Goal: Transaction & Acquisition: Register for event/course

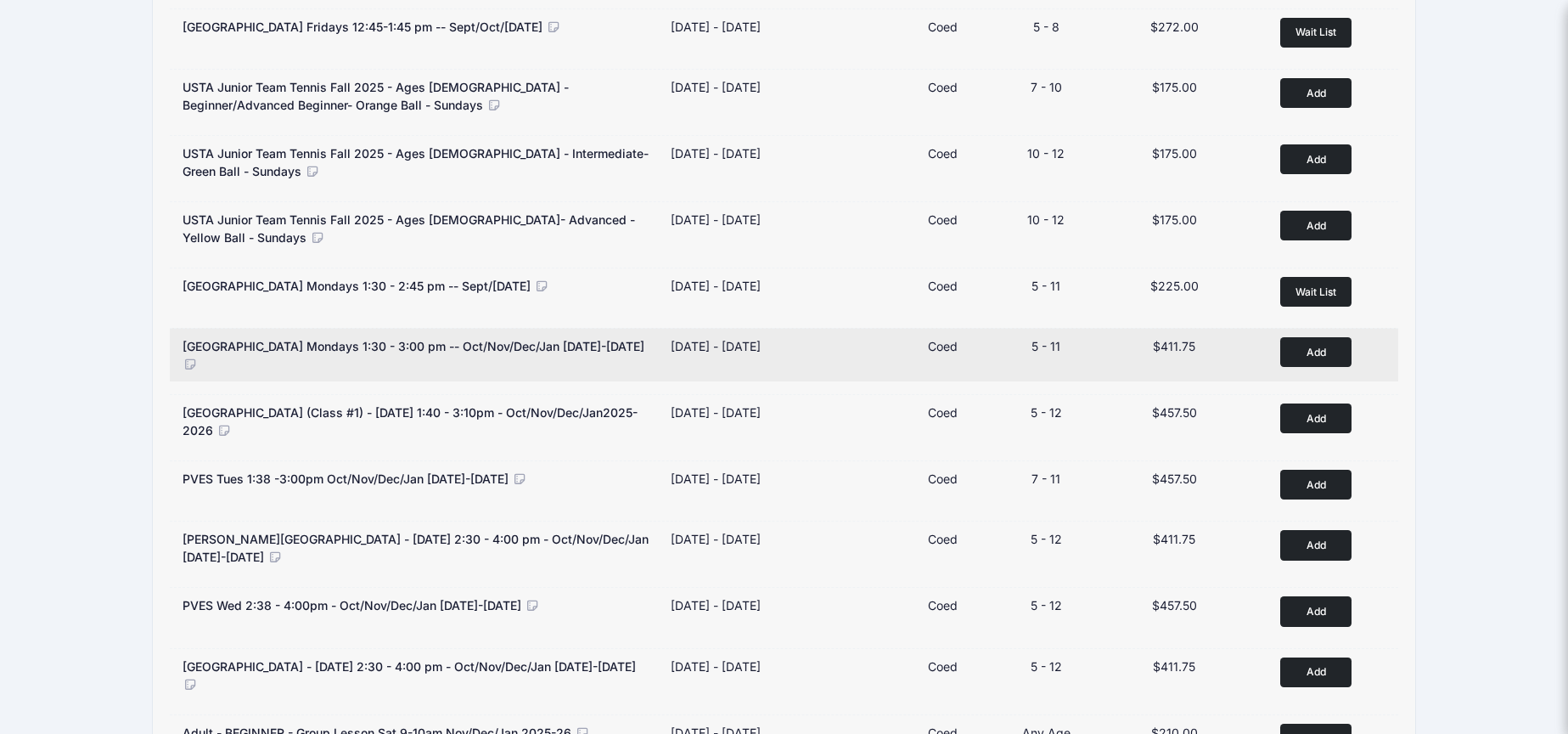
scroll to position [855, 0]
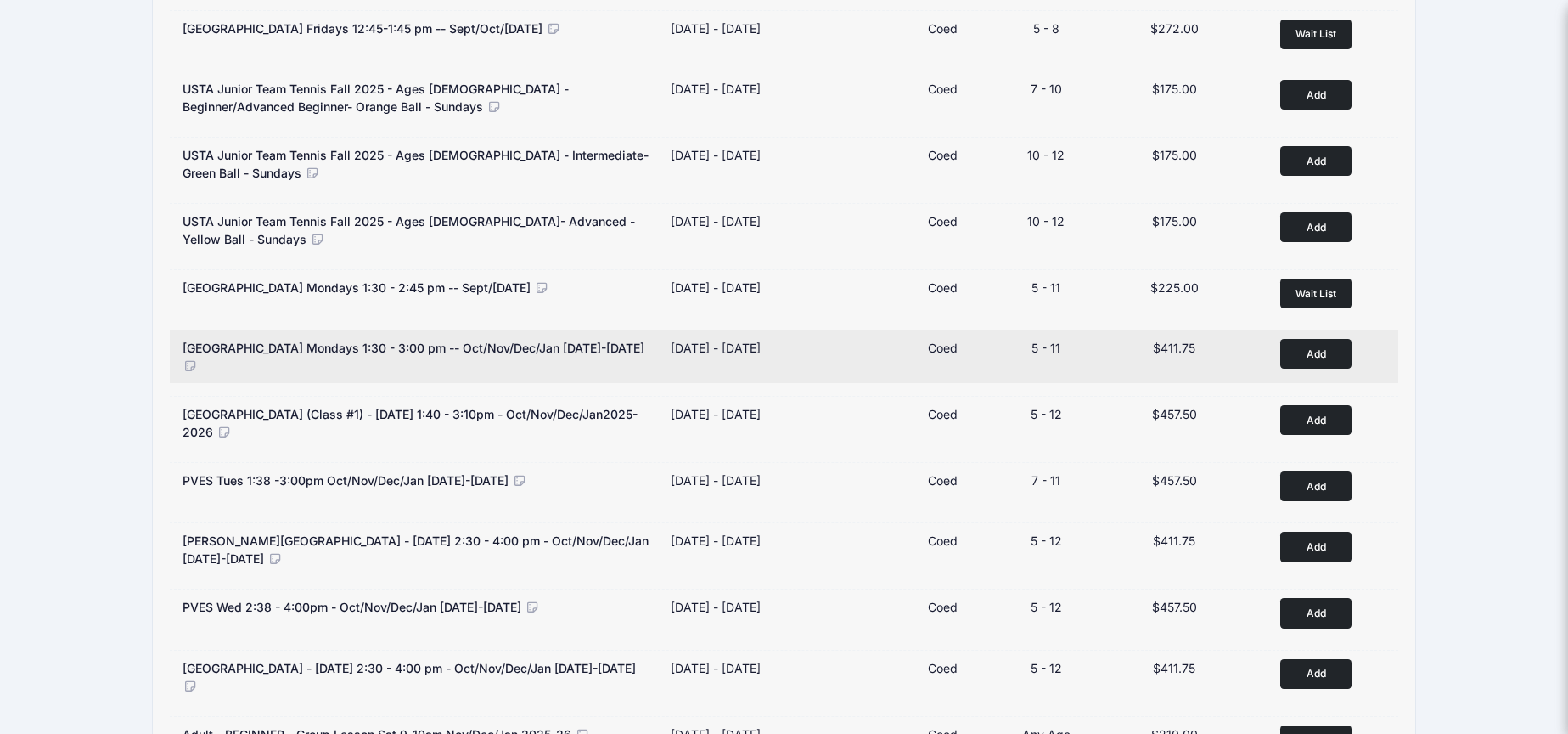
click at [1323, 347] on button "Add to Cart" at bounding box center [1316, 353] width 71 height 30
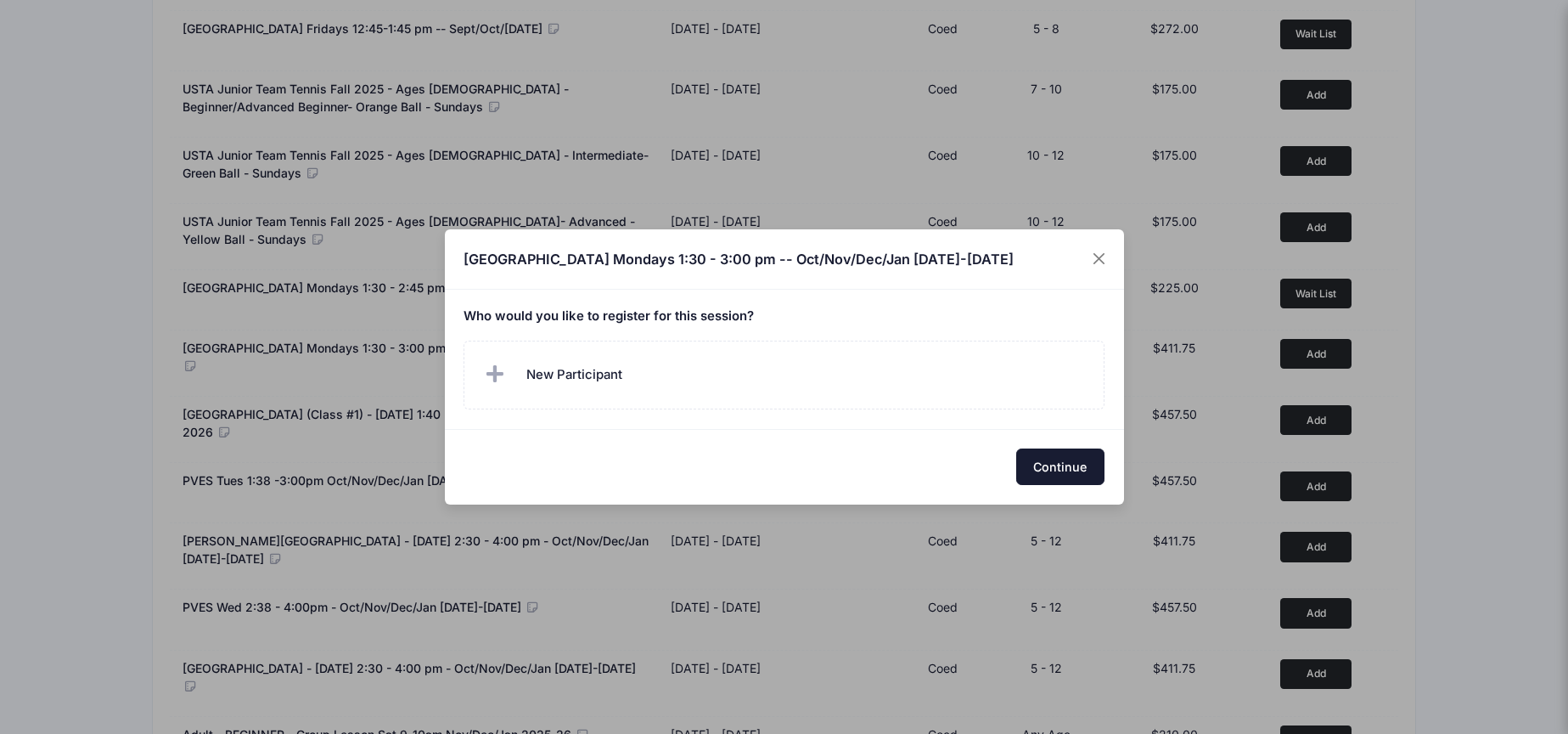
click at [1045, 469] on button "Continue" at bounding box center [1060, 466] width 89 height 36
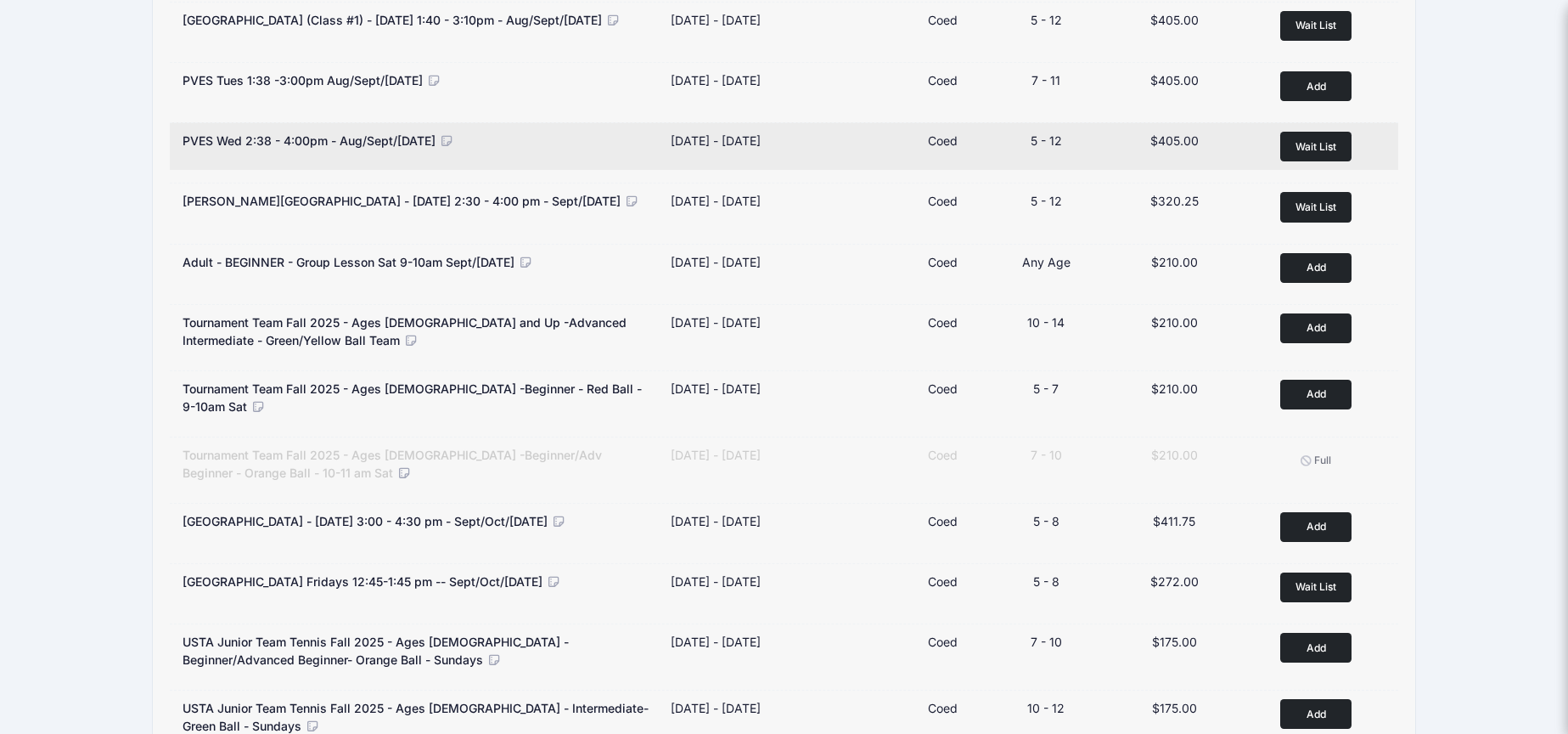
scroll to position [0, 0]
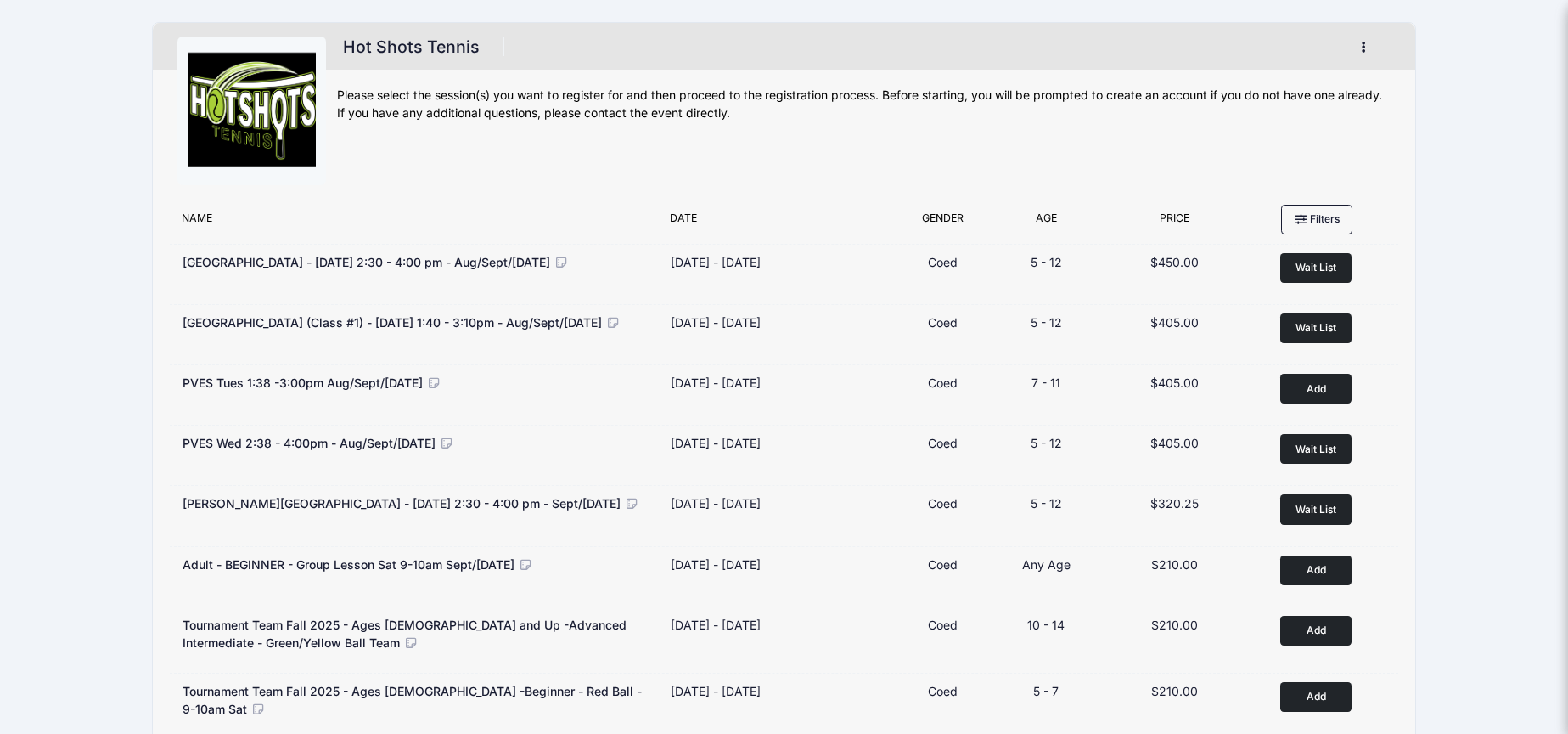
click at [1370, 50] on button "button" at bounding box center [1368, 47] width 46 height 30
click at [378, 36] on h1 "Hot Shots Tennis" at bounding box center [411, 47] width 148 height 30
click at [268, 92] on img at bounding box center [252, 111] width 128 height 128
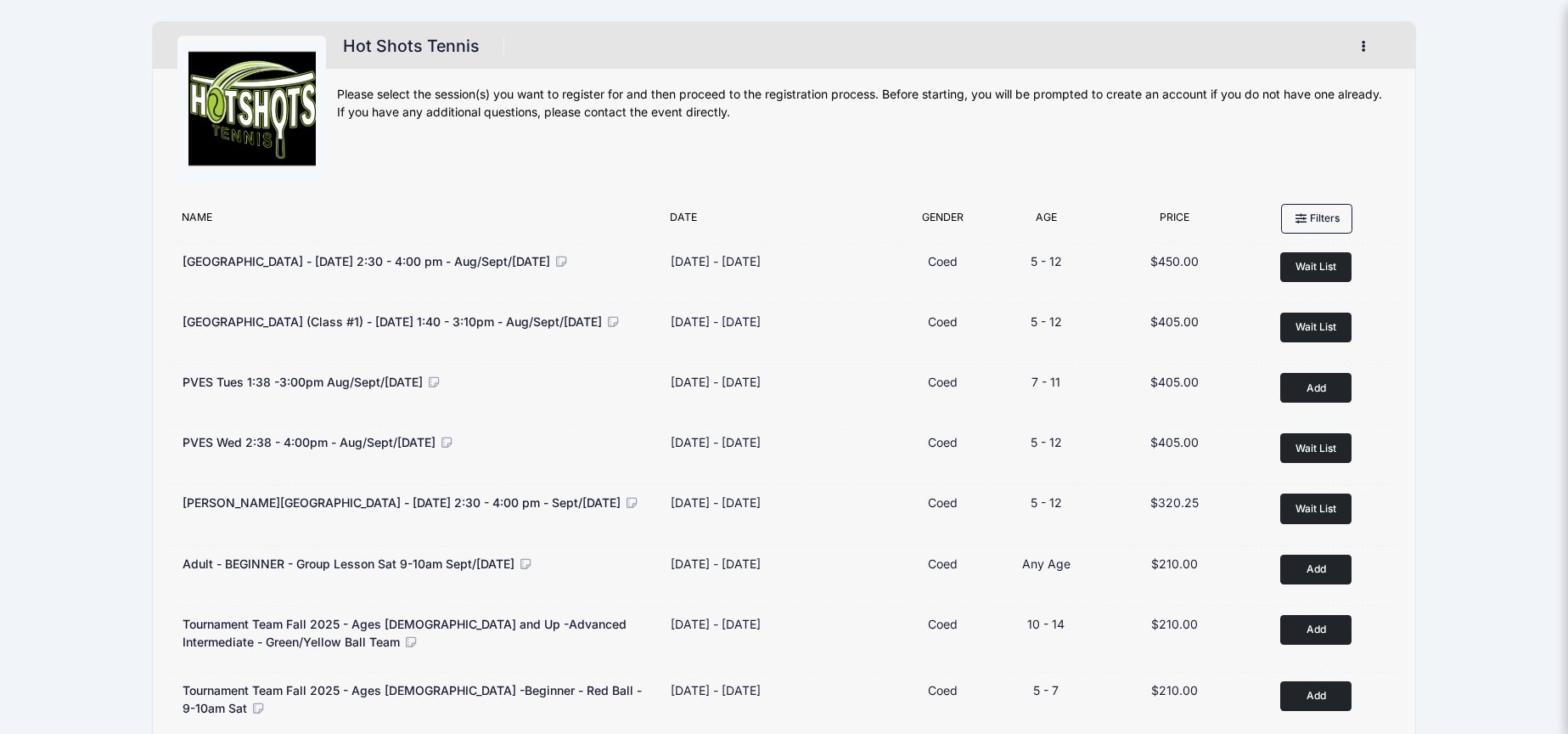
click at [1371, 46] on button "button" at bounding box center [1368, 46] width 46 height 30
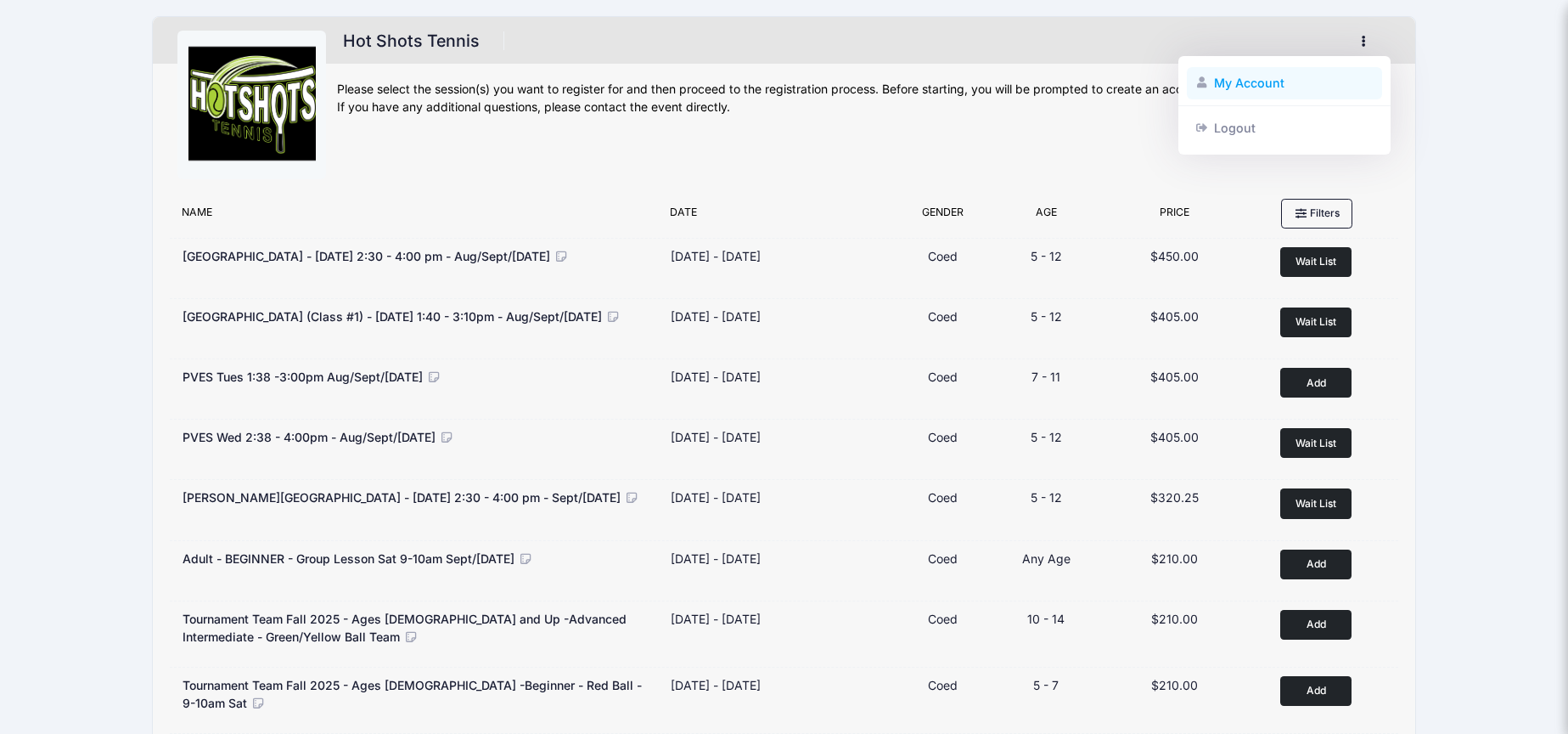
click at [1265, 72] on link "My Account" at bounding box center [1285, 83] width 196 height 32
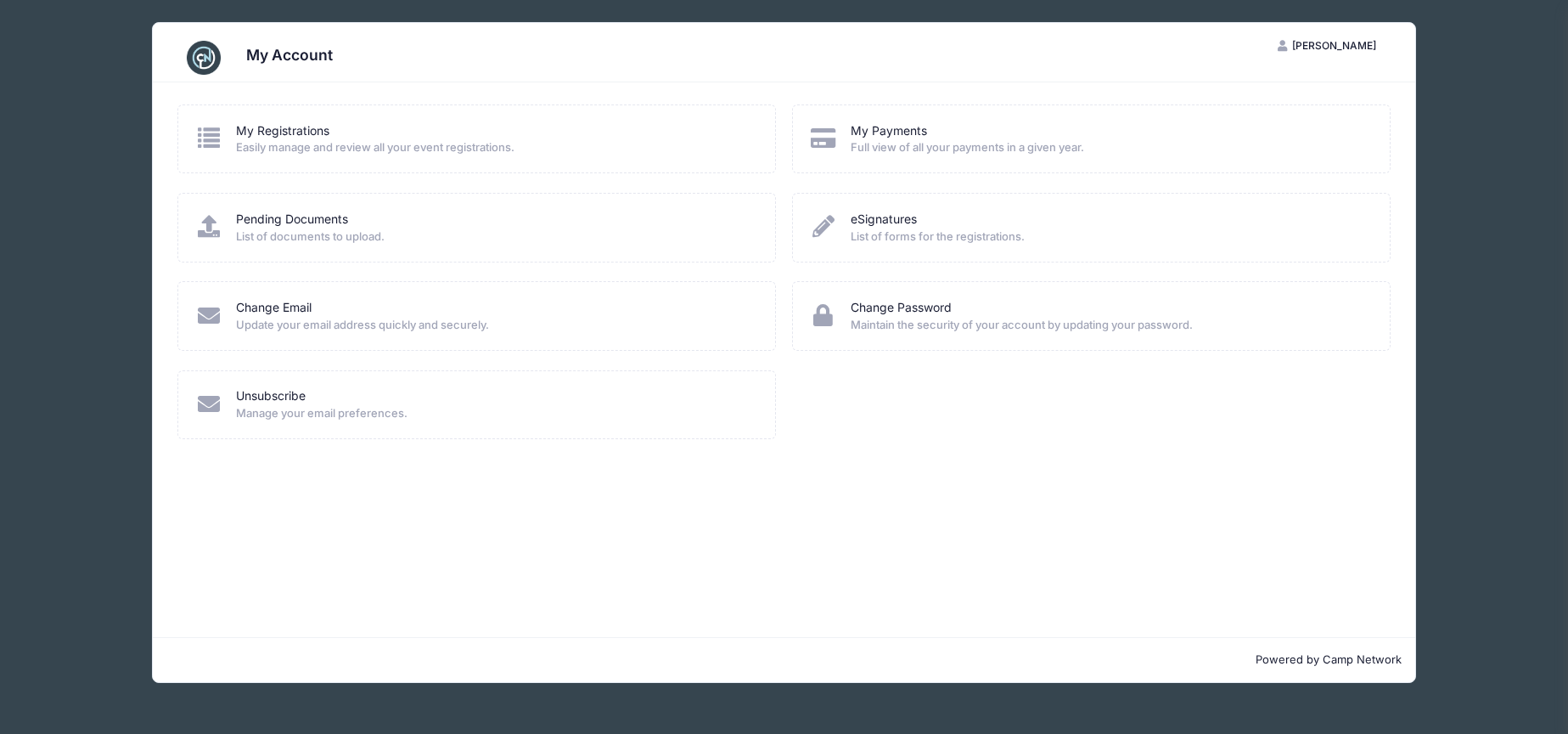
click at [380, 141] on span "Easily manage and review all your event registrations." at bounding box center [494, 148] width 516 height 17
click at [266, 149] on span "Easily manage and review all your event registrations." at bounding box center [494, 148] width 516 height 17
click at [246, 129] on link "My Registrations" at bounding box center [282, 130] width 93 height 18
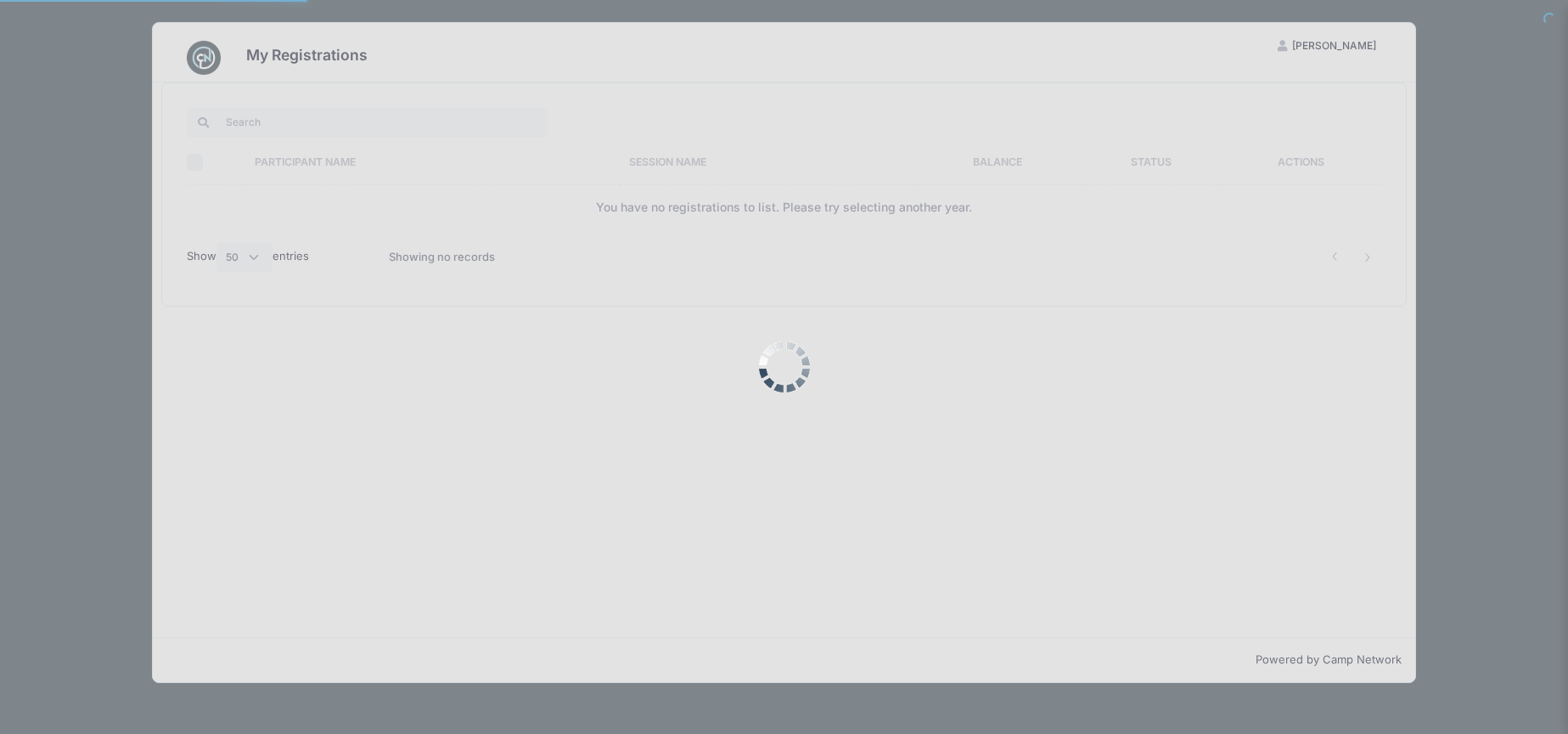
select select "50"
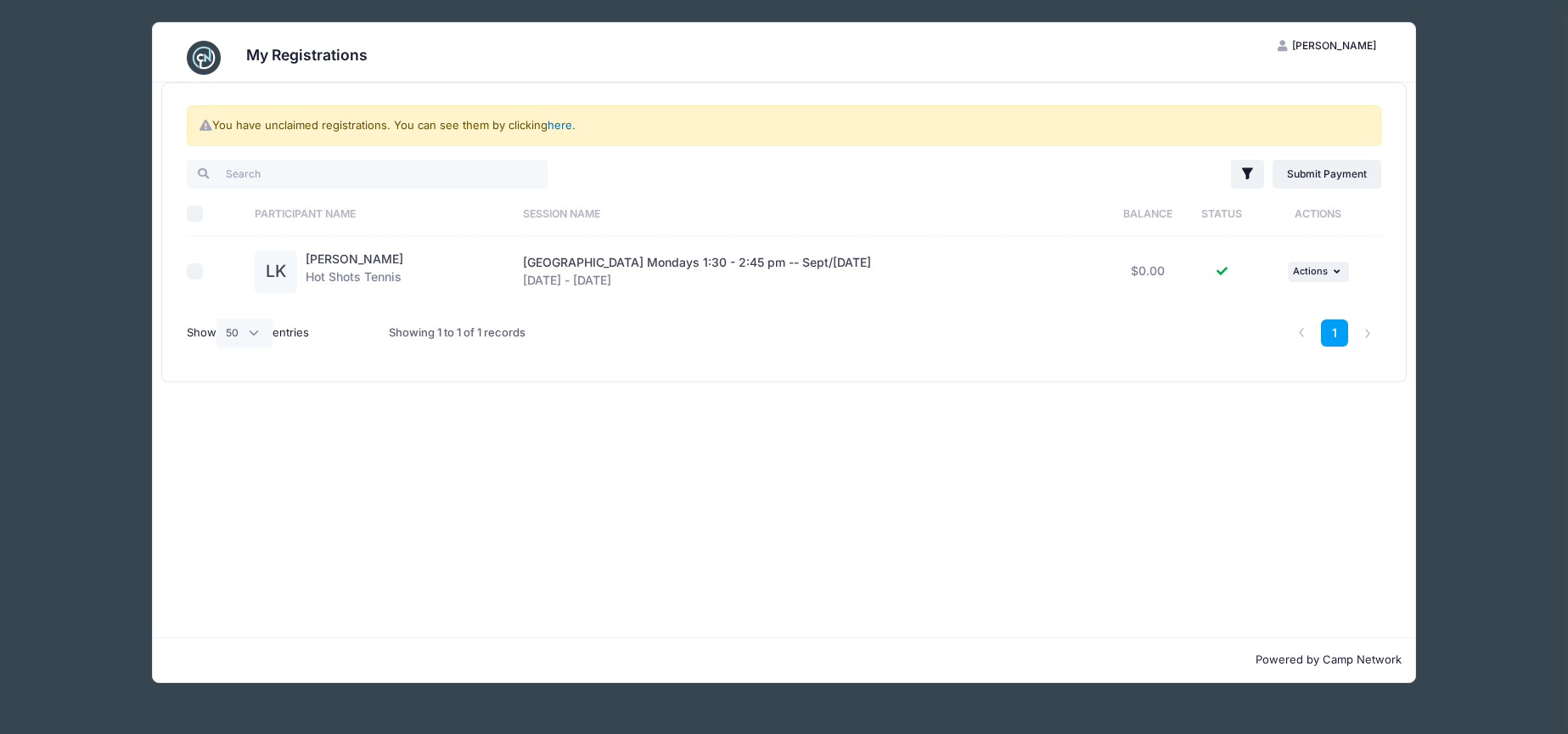
click at [558, 123] on link "here" at bounding box center [559, 125] width 25 height 14
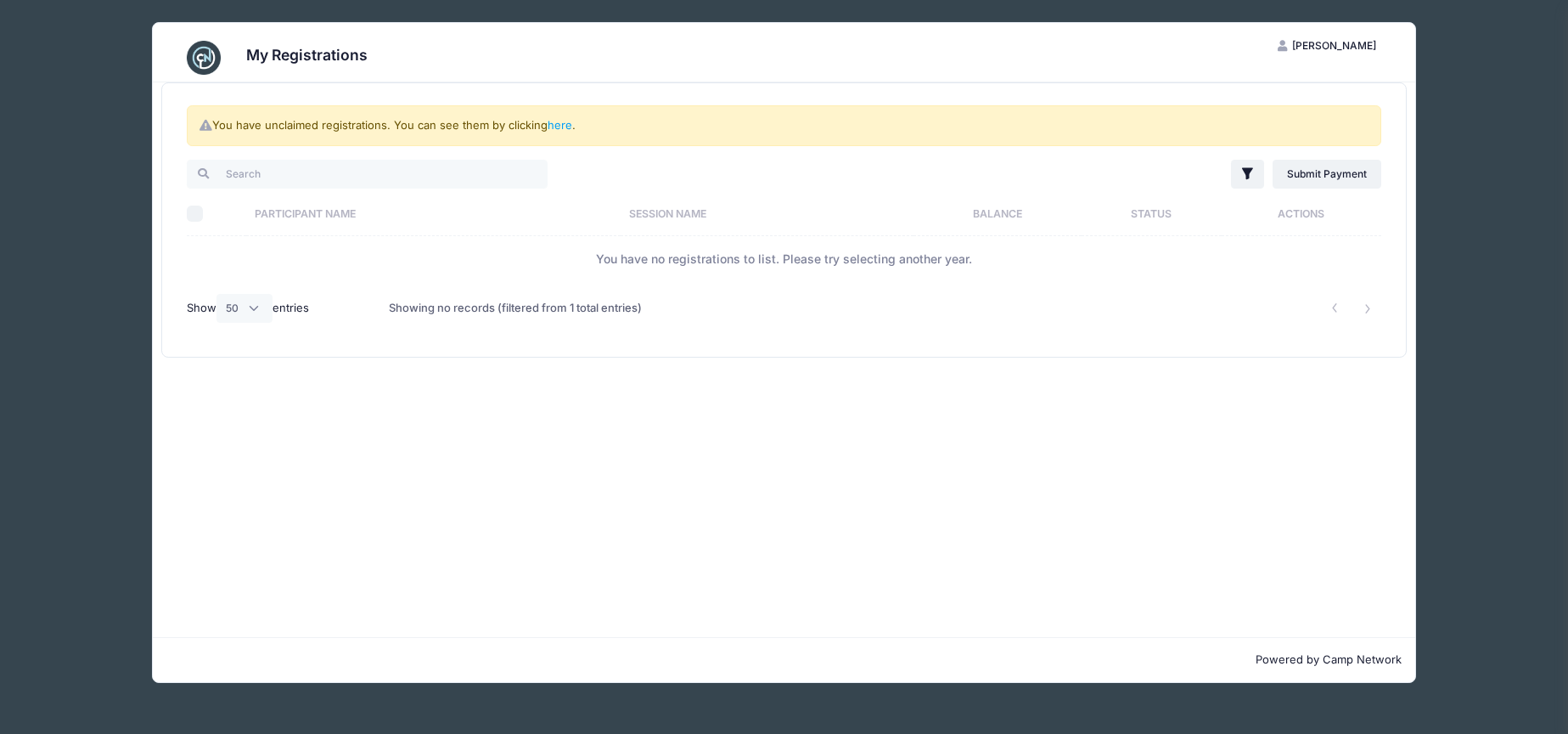
click at [1449, 57] on div "My Registrations KK Kristin Kearney My Account Logout You have unclaimed regist…" at bounding box center [784, 352] width 1517 height 704
click at [1426, 56] on div "My Registrations KK Kristin Kearney My Account Logout You have unclaimed regist…" at bounding box center [784, 352] width 1517 height 704
drag, startPoint x: 1509, startPoint y: 570, endPoint x: 1506, endPoint y: 334, distance: 236.0
click at [1509, 570] on div "My Registrations KK Kristin Kearney My Account Logout You have unclaimed regist…" at bounding box center [784, 352] width 1517 height 704
click at [1353, 46] on span "Kristin Kearney" at bounding box center [1334, 45] width 84 height 13
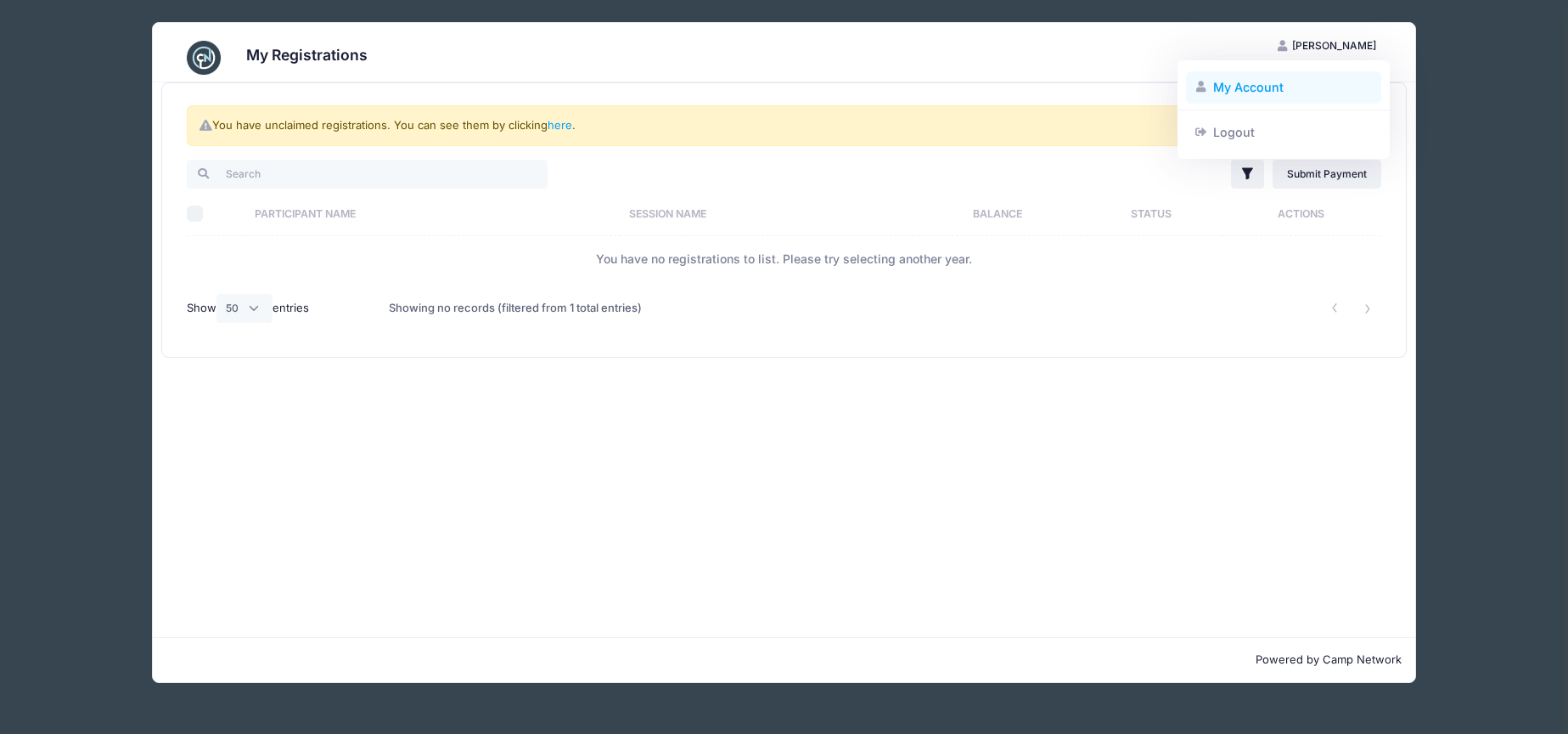
click at [1244, 81] on link "My Account" at bounding box center [1284, 87] width 196 height 32
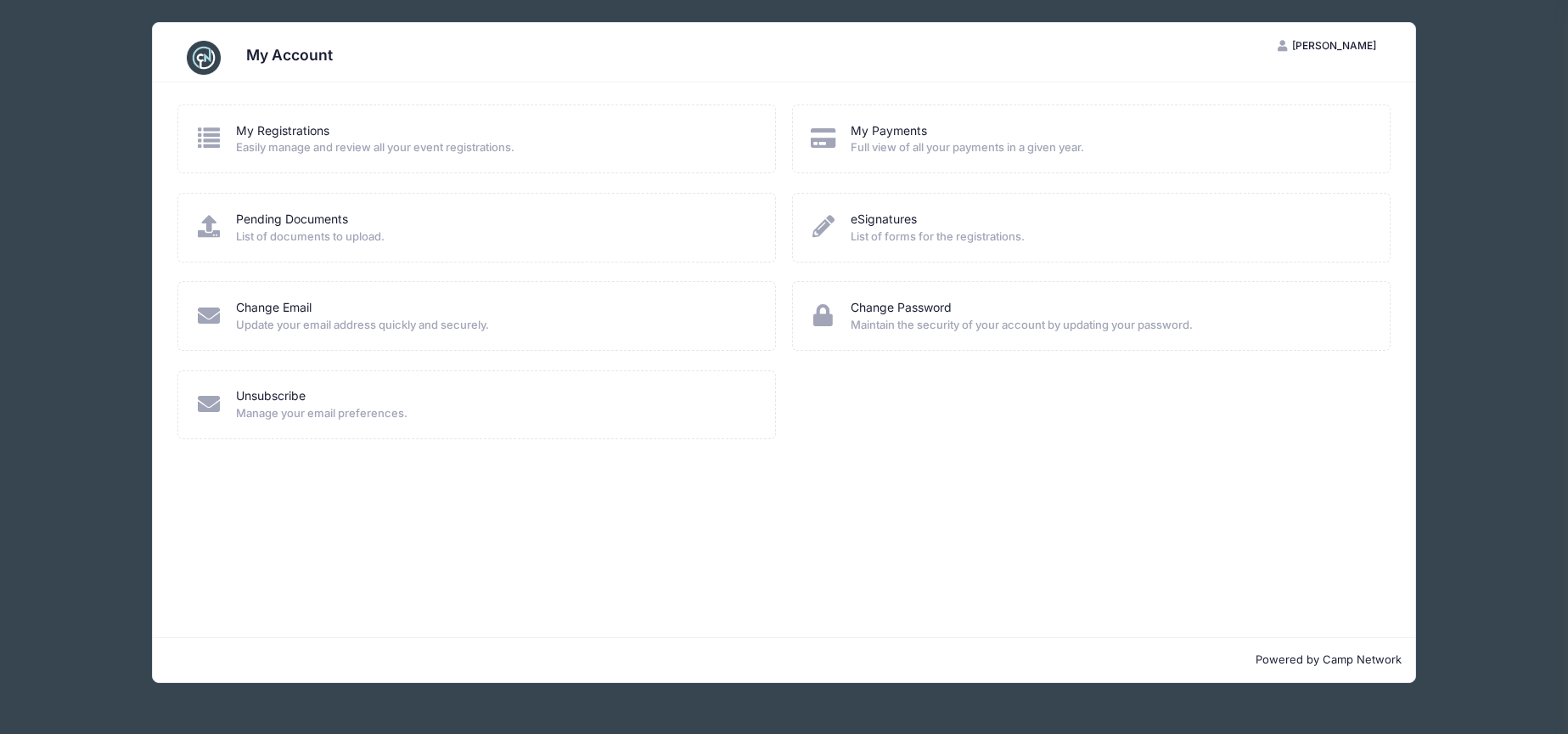
click at [71, 213] on div "My Account KK [PERSON_NAME] My Account Logout My Registrations Easily manage an…" at bounding box center [784, 352] width 1517 height 704
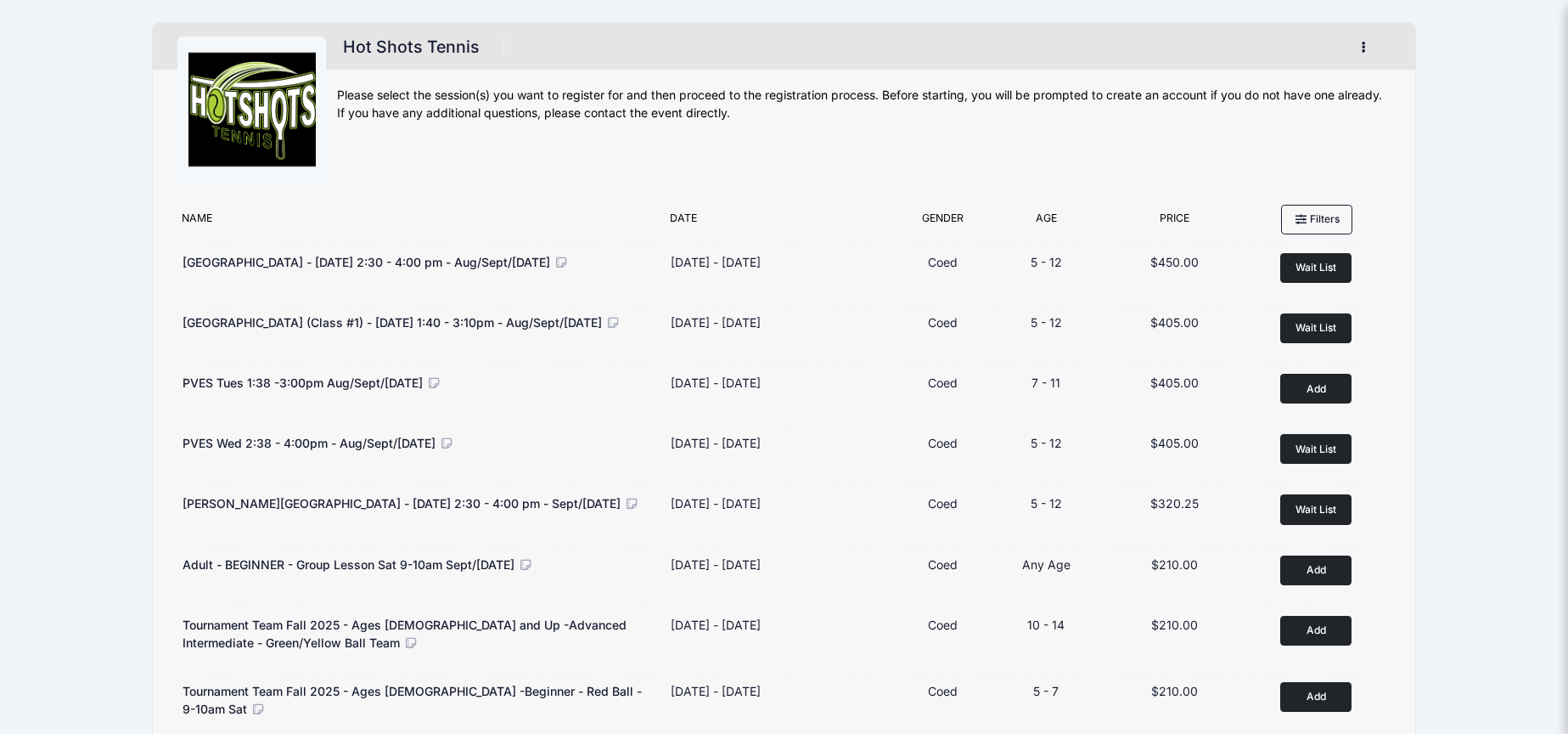
click at [1365, 47] on icon "button" at bounding box center [1368, 47] width 14 height 0
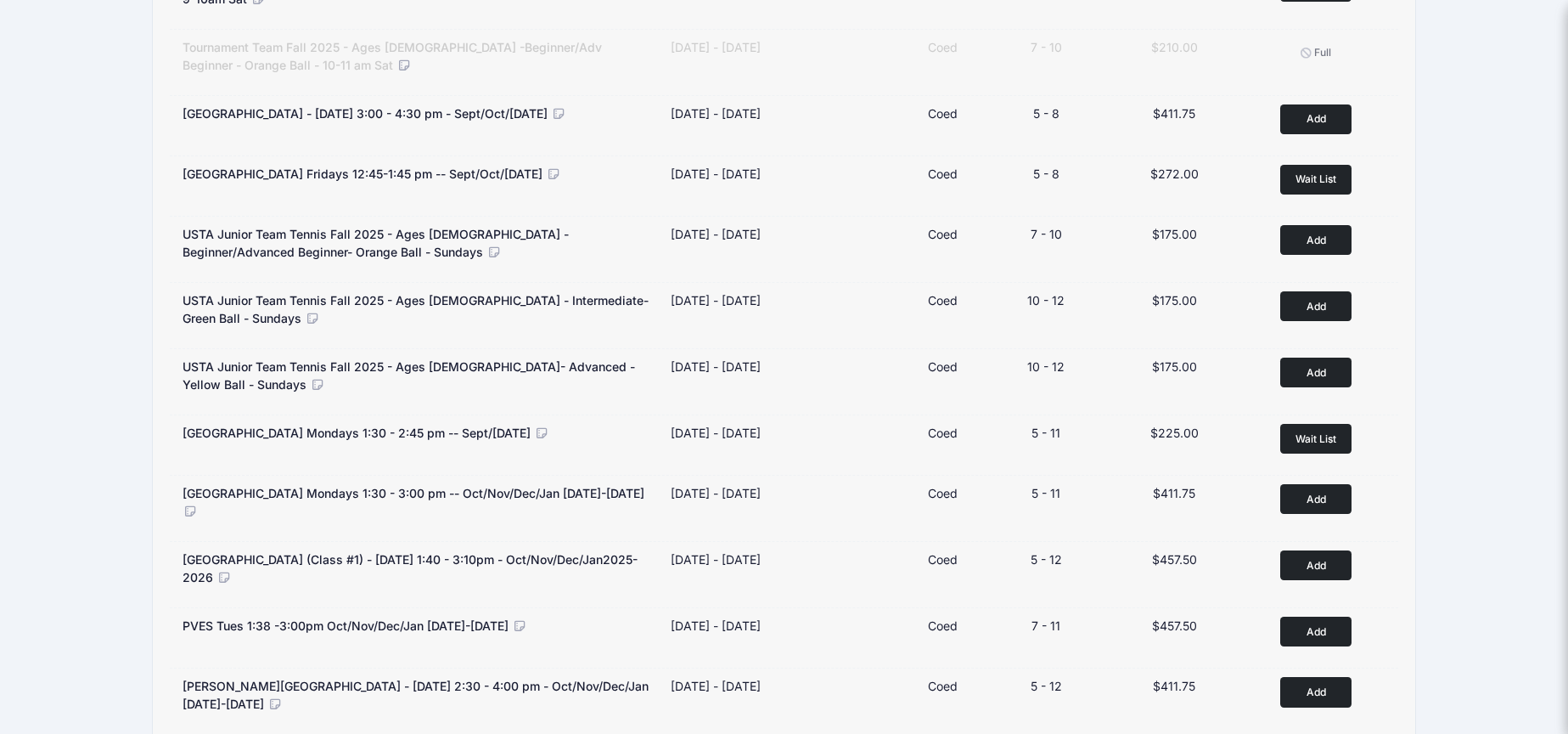
scroll to position [795, 0]
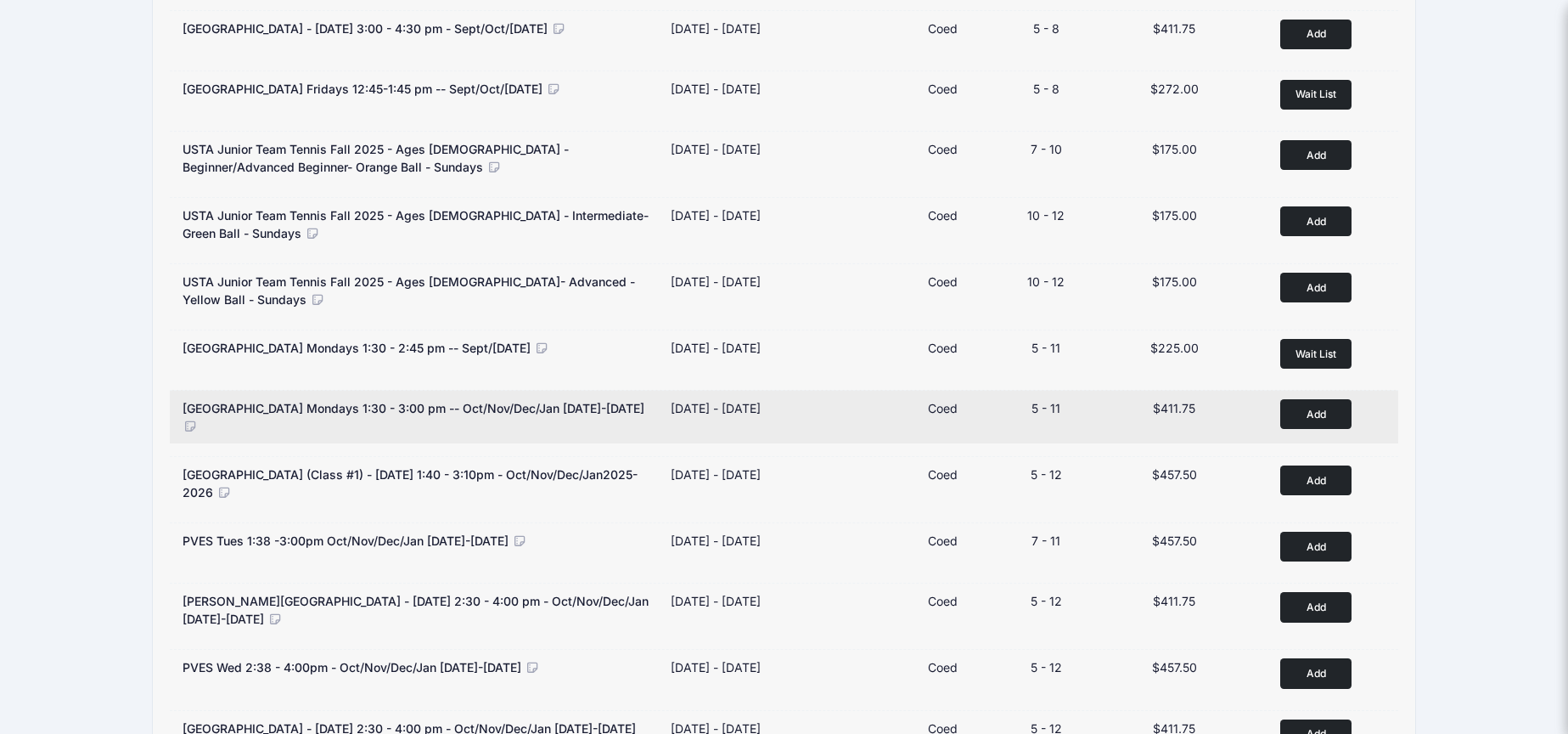
click at [1323, 410] on button "Add to Cart" at bounding box center [1316, 414] width 71 height 30
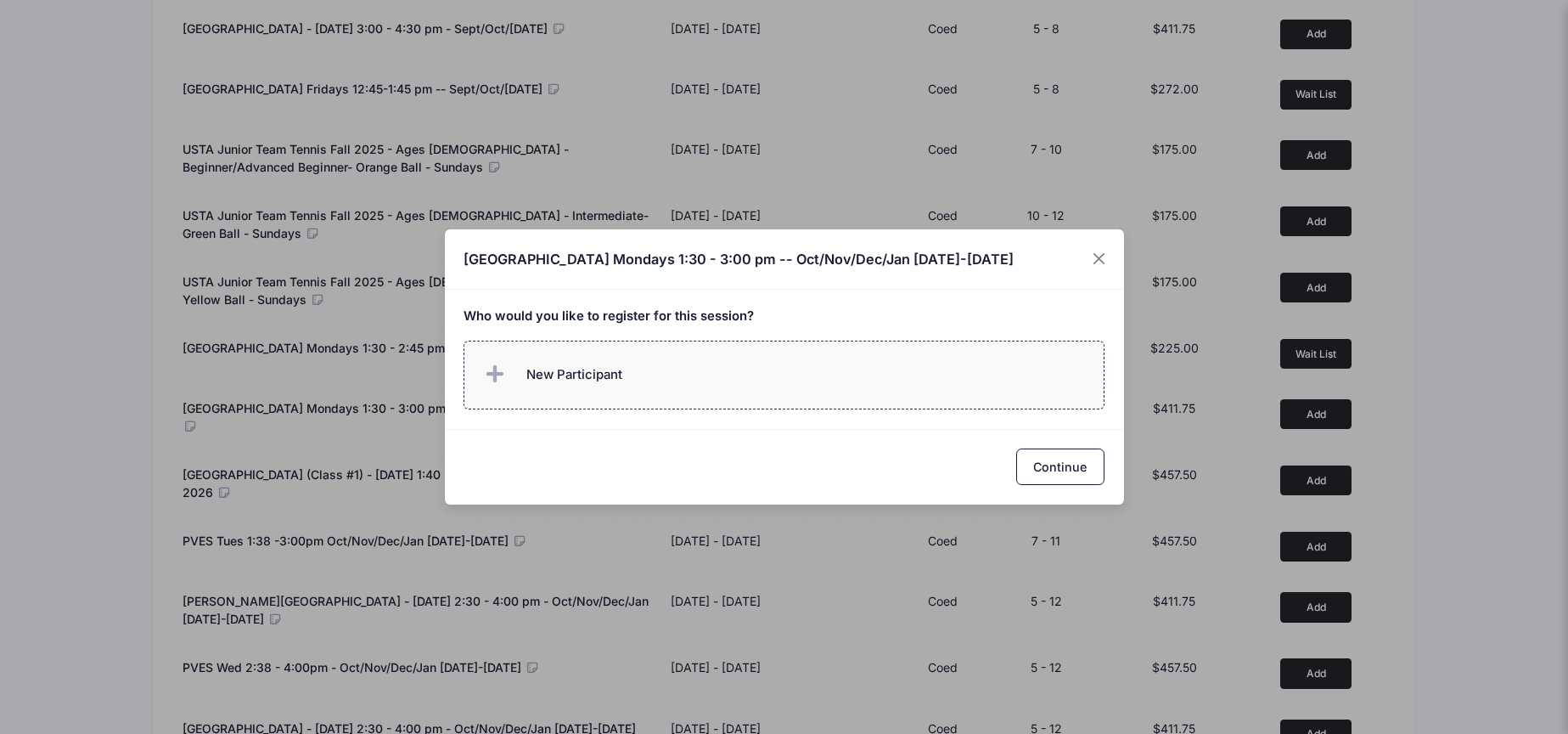
click at [614, 379] on span "New Participant" at bounding box center [574, 374] width 96 height 18
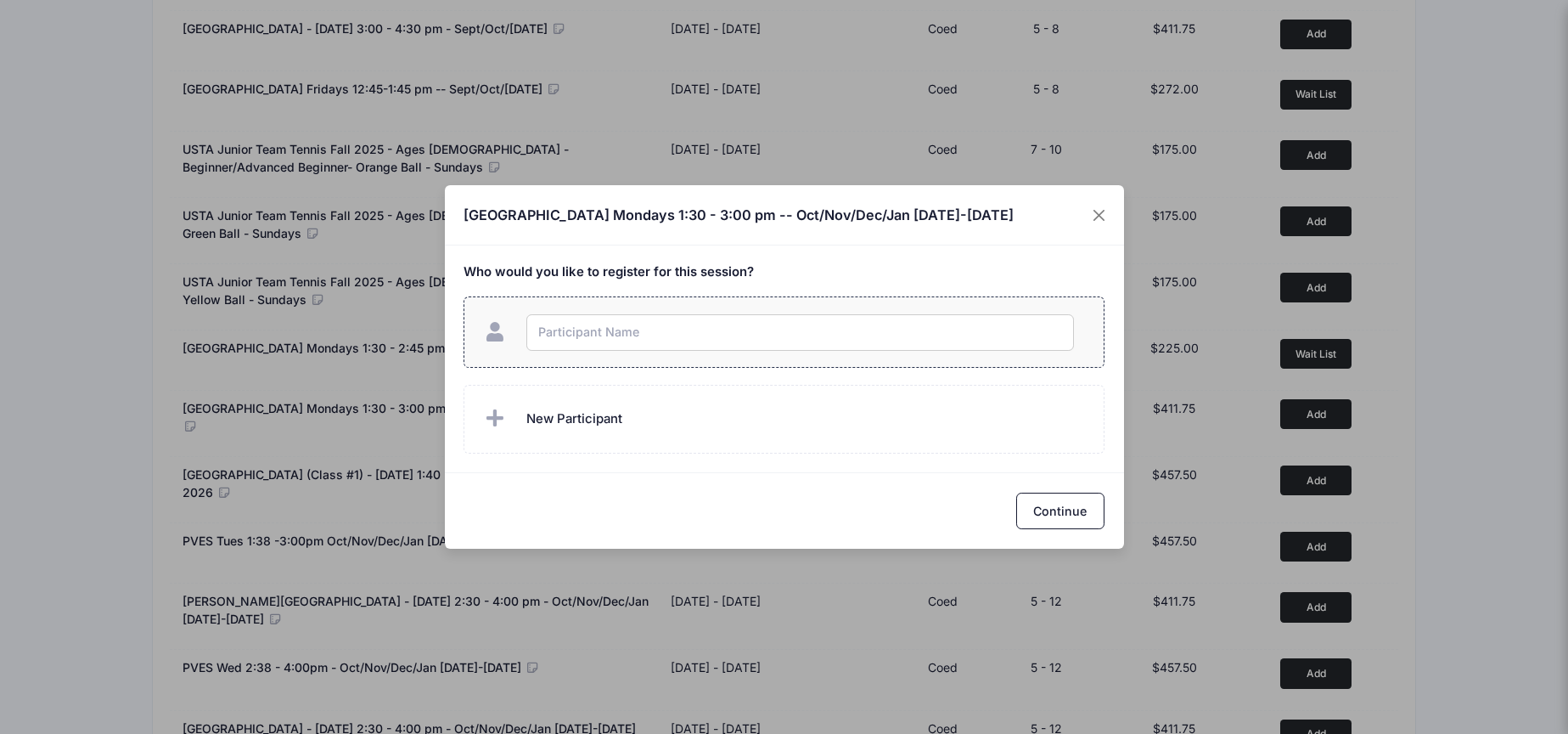
click at [606, 336] on input "text" at bounding box center [800, 332] width 547 height 36
type input "Layla Kearney"
checkbox input "true"
click at [1051, 511] on button "Continue" at bounding box center [1060, 510] width 89 height 36
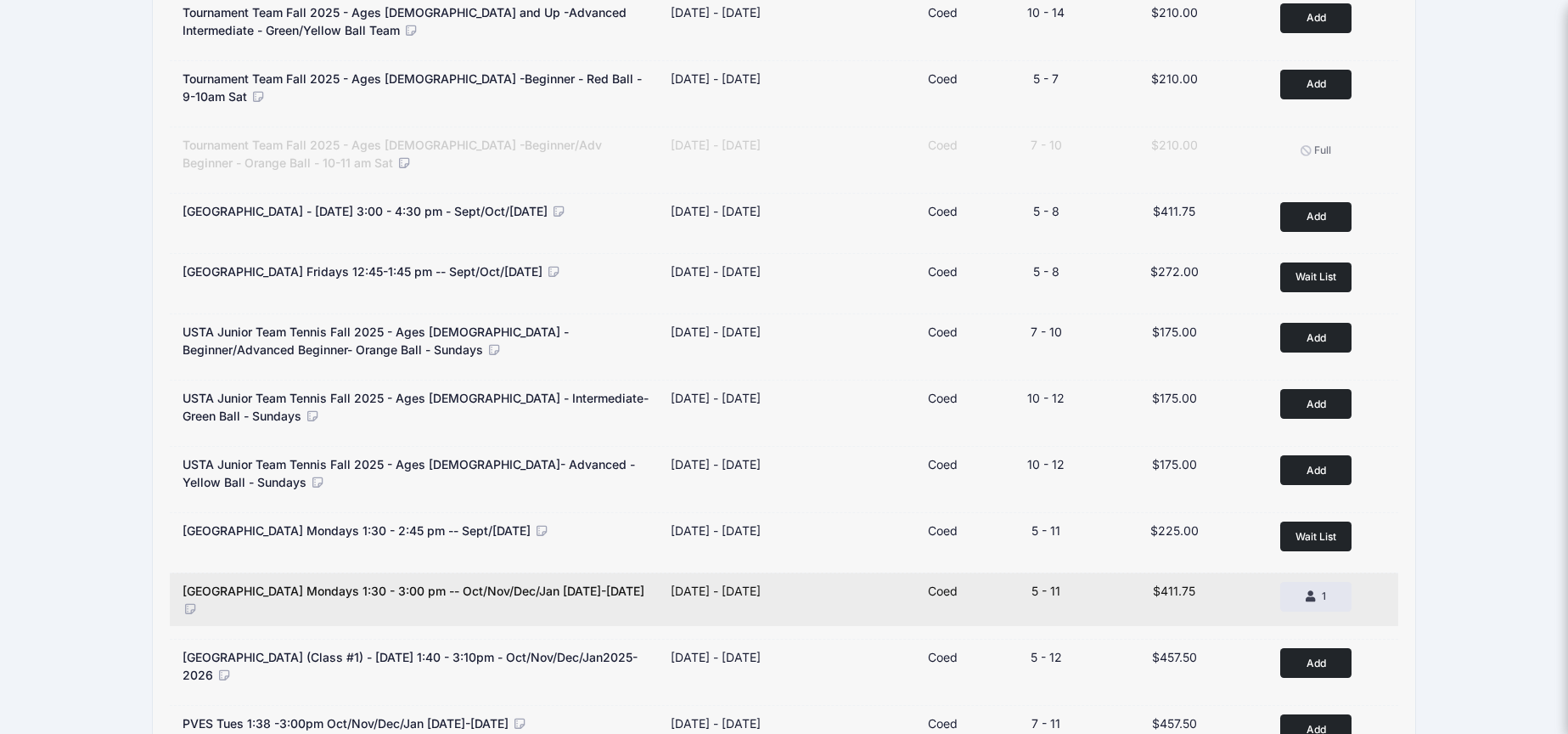
scroll to position [0, 0]
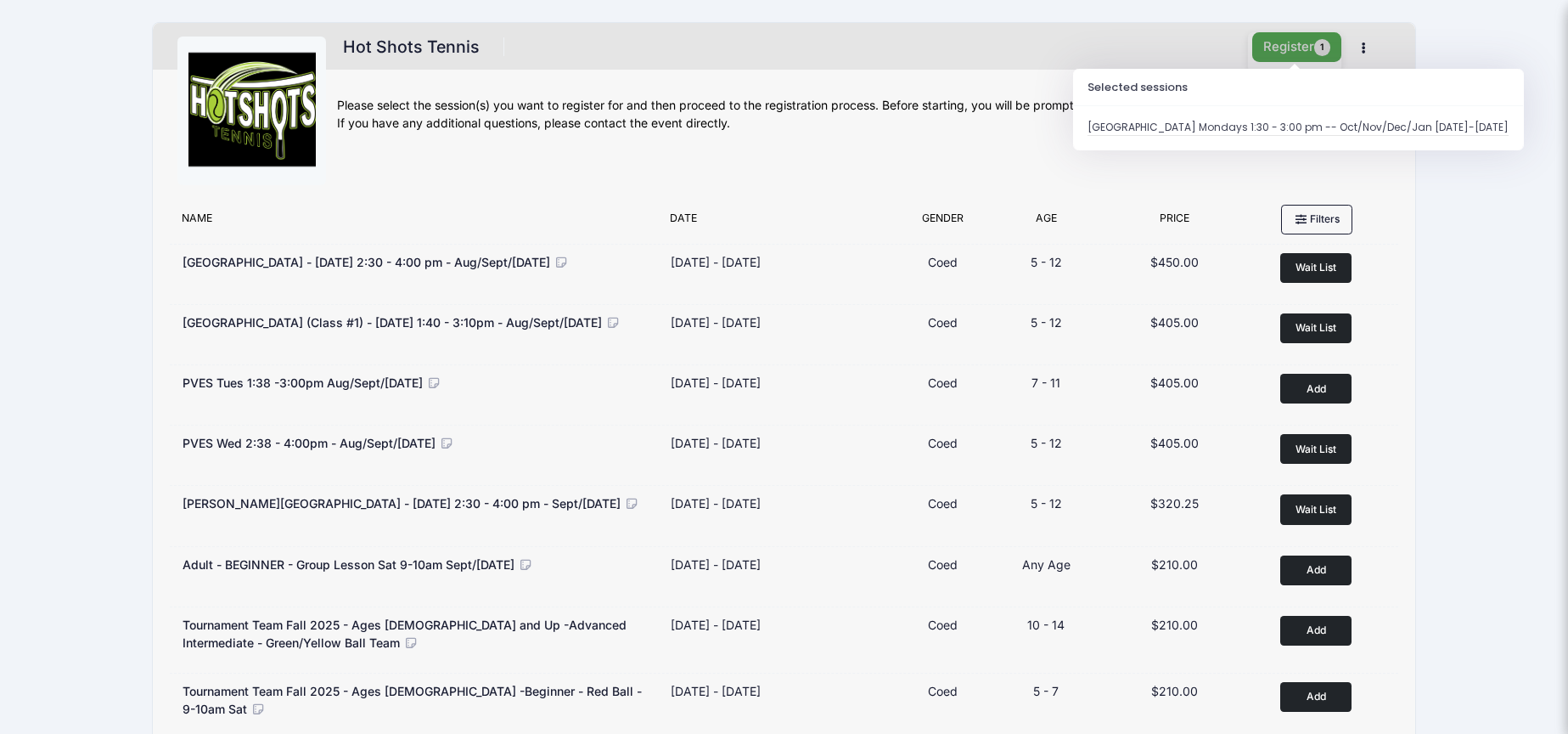
click at [1299, 51] on button "Register 1" at bounding box center [1297, 47] width 90 height 30
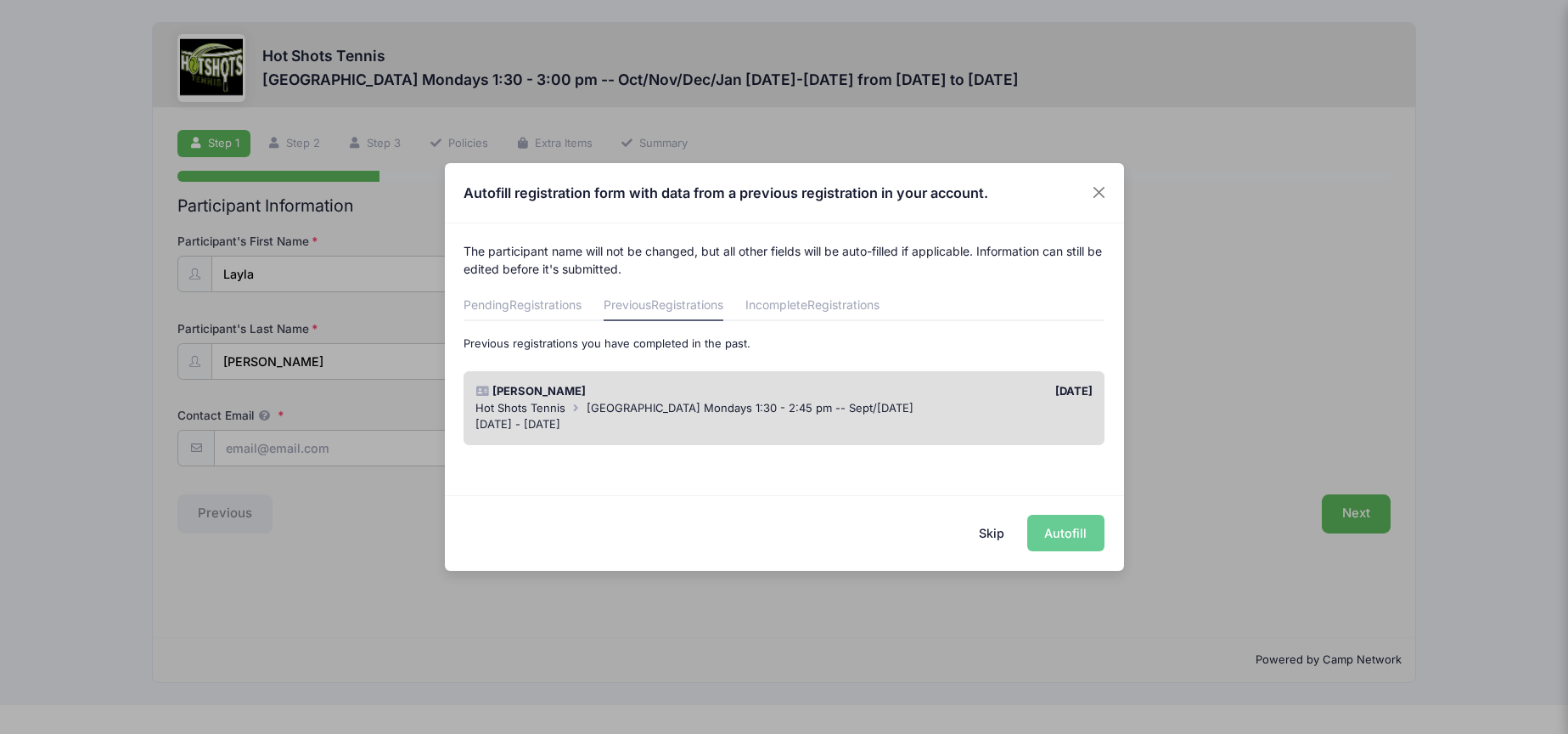
click at [986, 412] on div "Hot Shots Tennis Center Street Elementary Mondays 1:30 - 2:45 pm -- Sept/Oct 20…" at bounding box center [784, 409] width 618 height 17
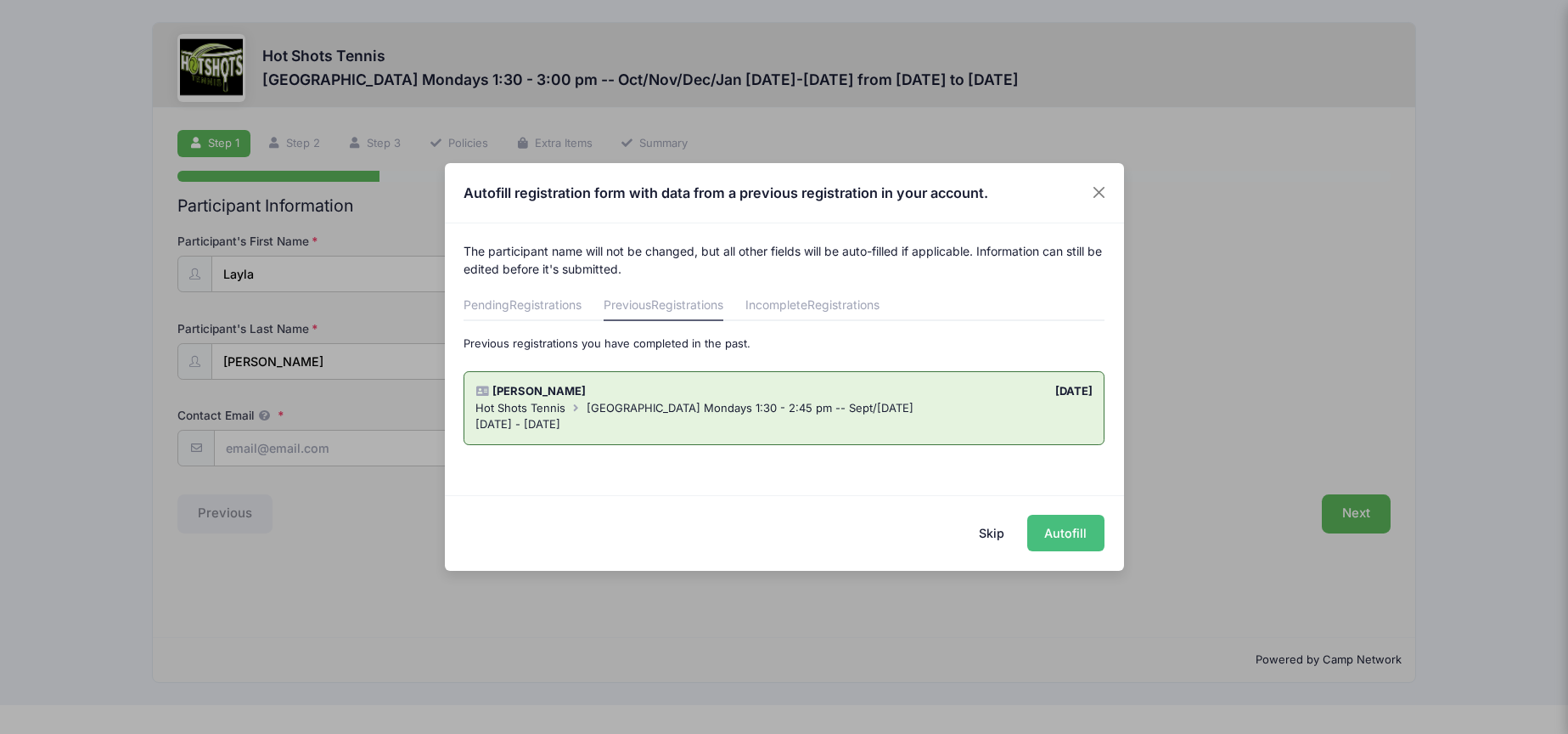
click at [1073, 534] on button "Autofill" at bounding box center [1066, 532] width 78 height 36
type input "[EMAIL_ADDRESS][DOMAIN_NAME]"
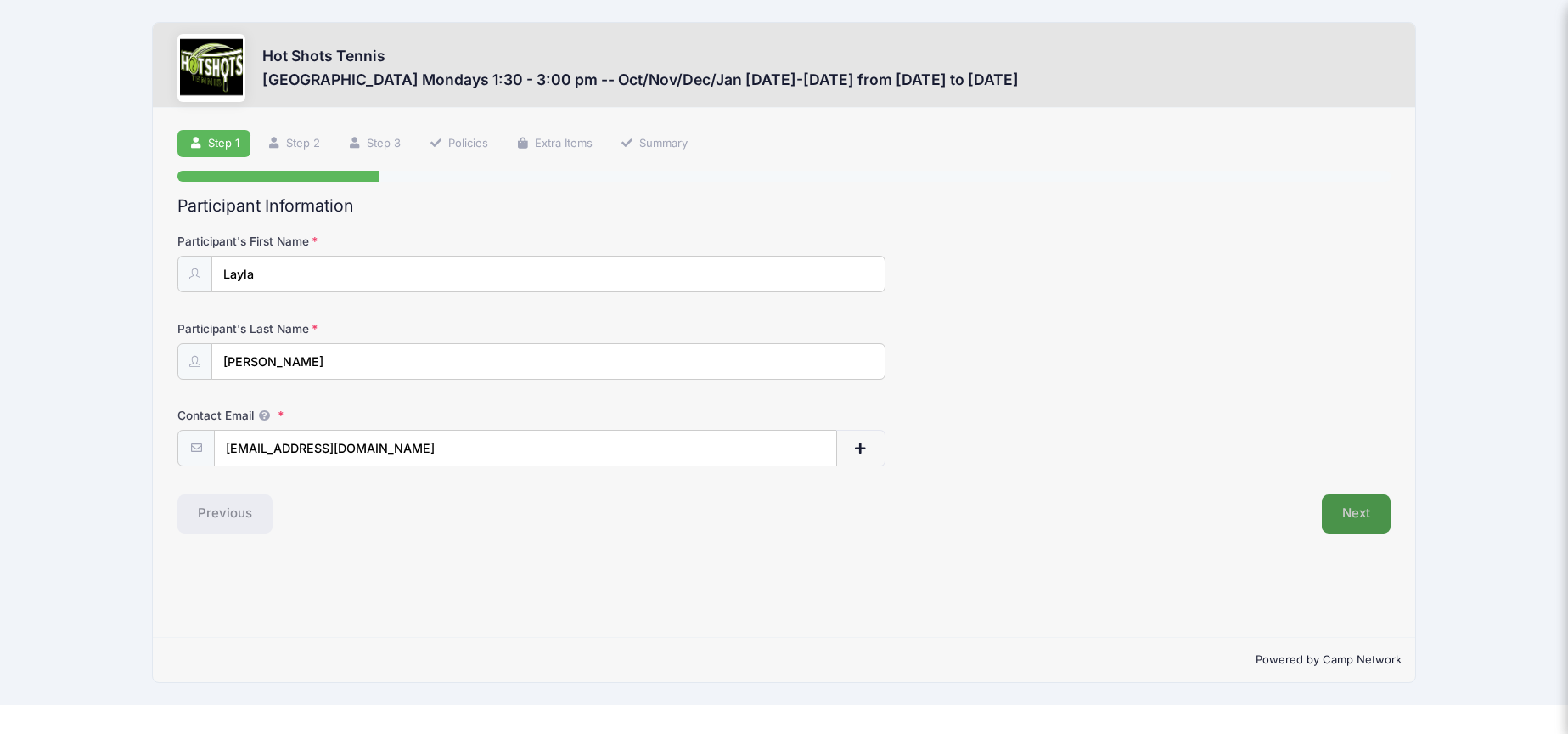
click at [1358, 519] on button "Next" at bounding box center [1356, 514] width 68 height 39
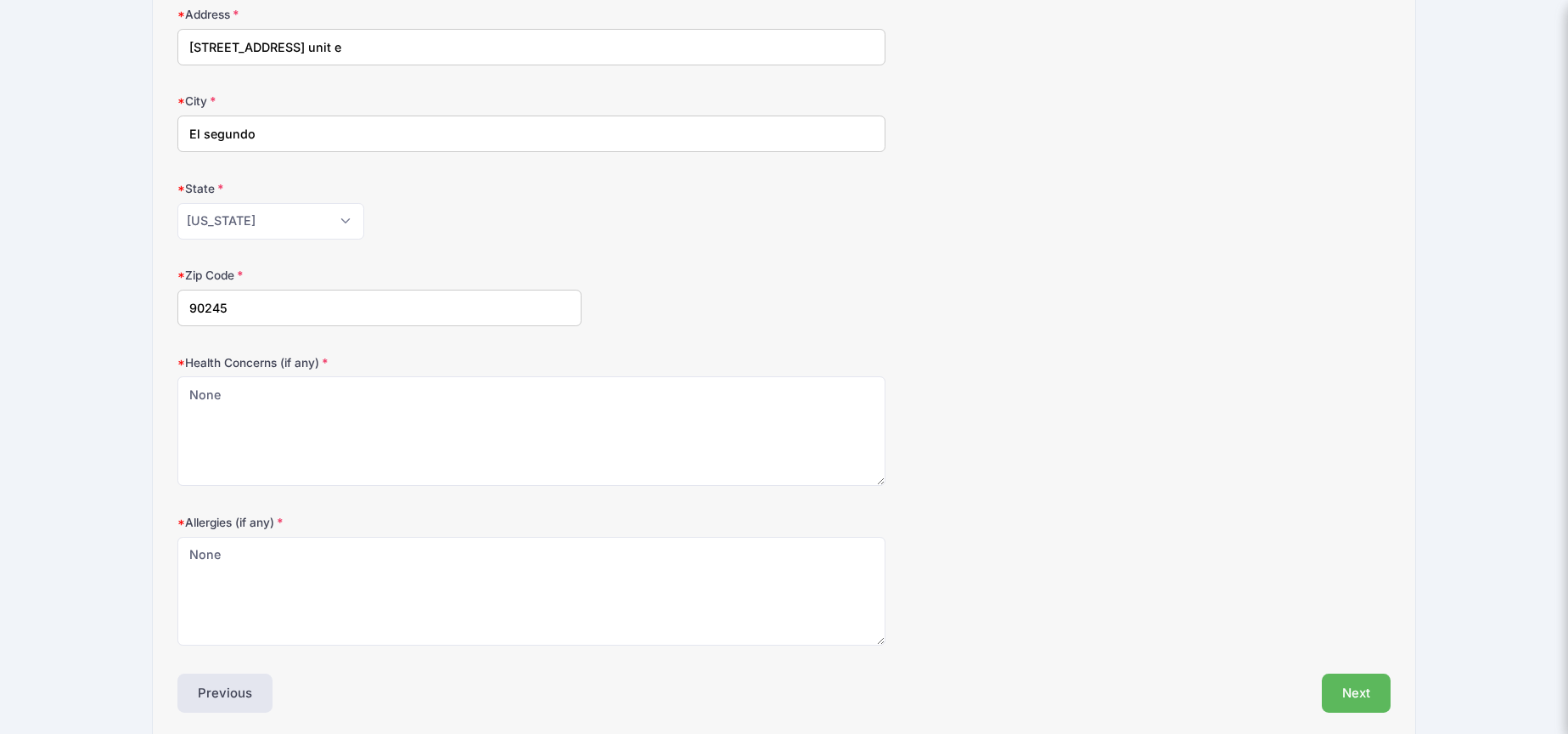
scroll to position [383, 0]
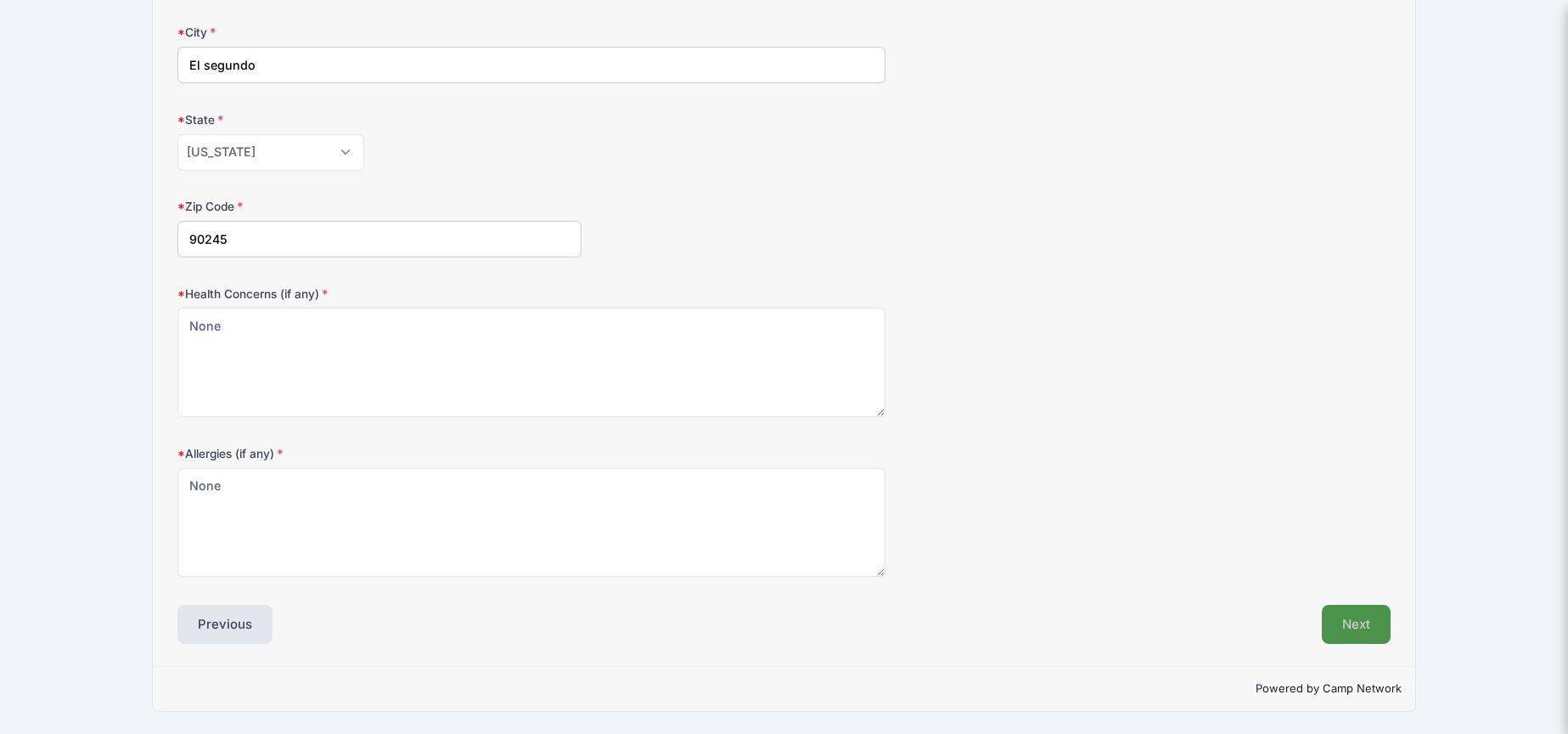
click at [1358, 630] on button "Next" at bounding box center [1356, 624] width 68 height 39
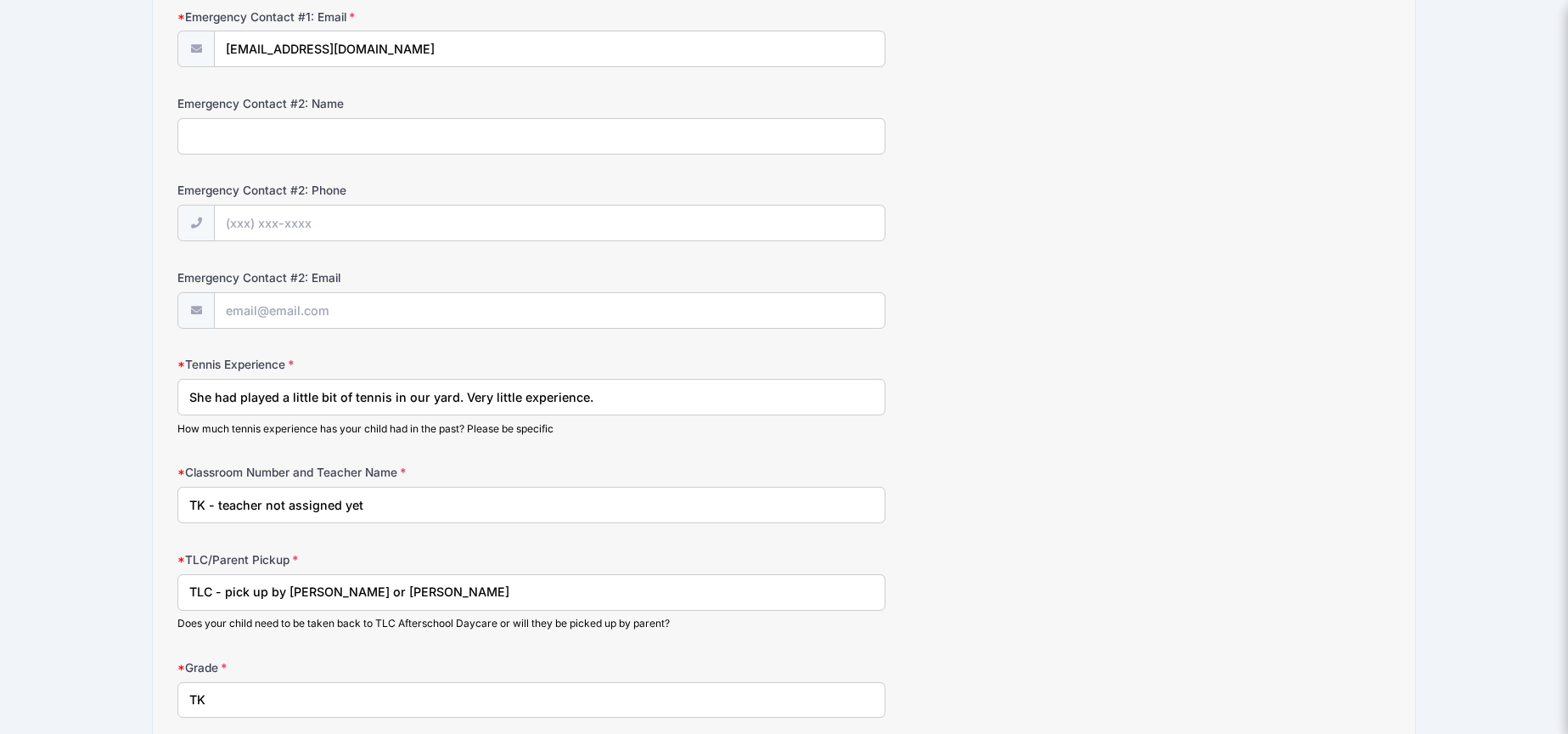
scroll to position [685, 0]
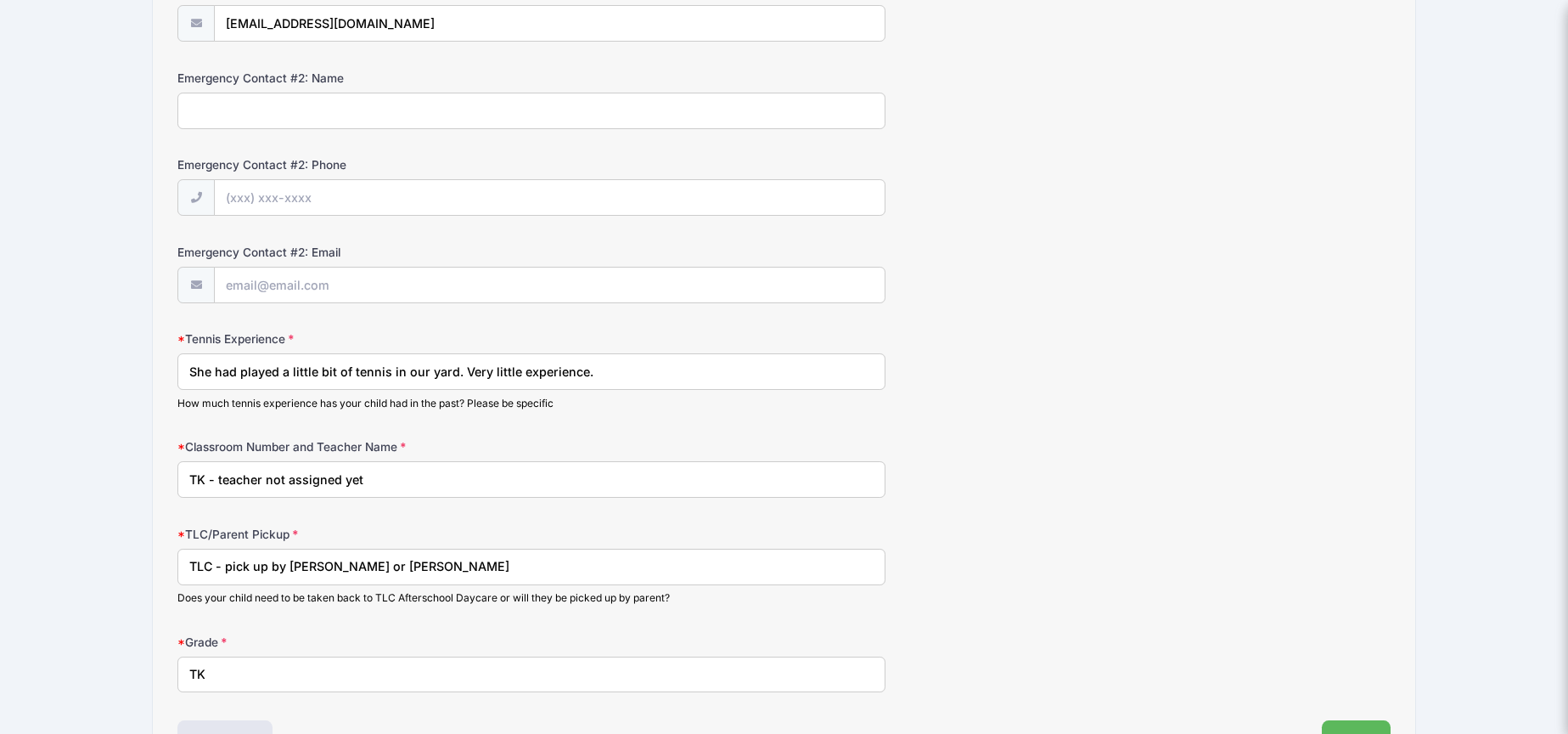
drag, startPoint x: 278, startPoint y: 475, endPoint x: 394, endPoint y: 477, distance: 116.0
click at [394, 477] on input "TK - teacher not assigned yet" at bounding box center [531, 479] width 707 height 36
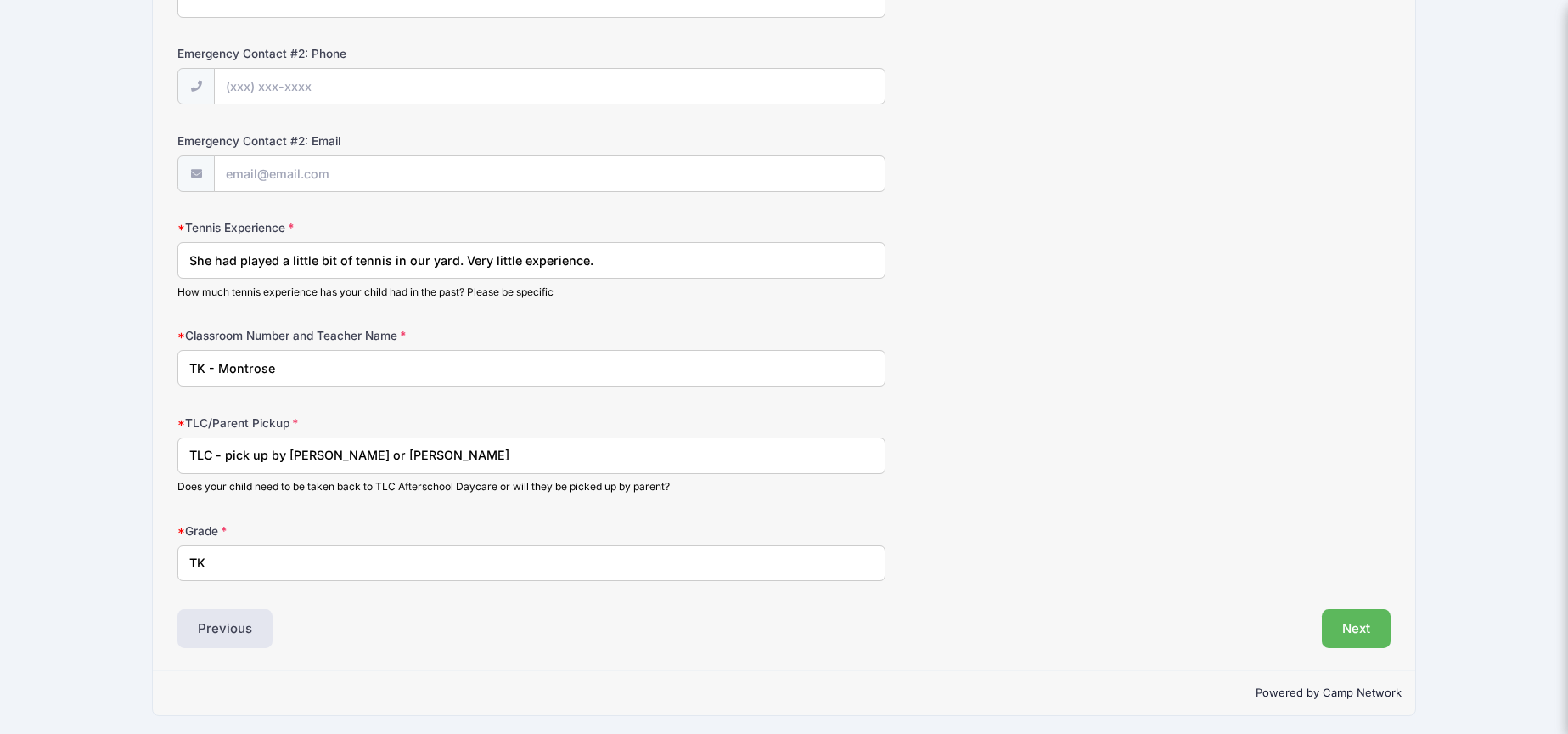
scroll to position [801, 0]
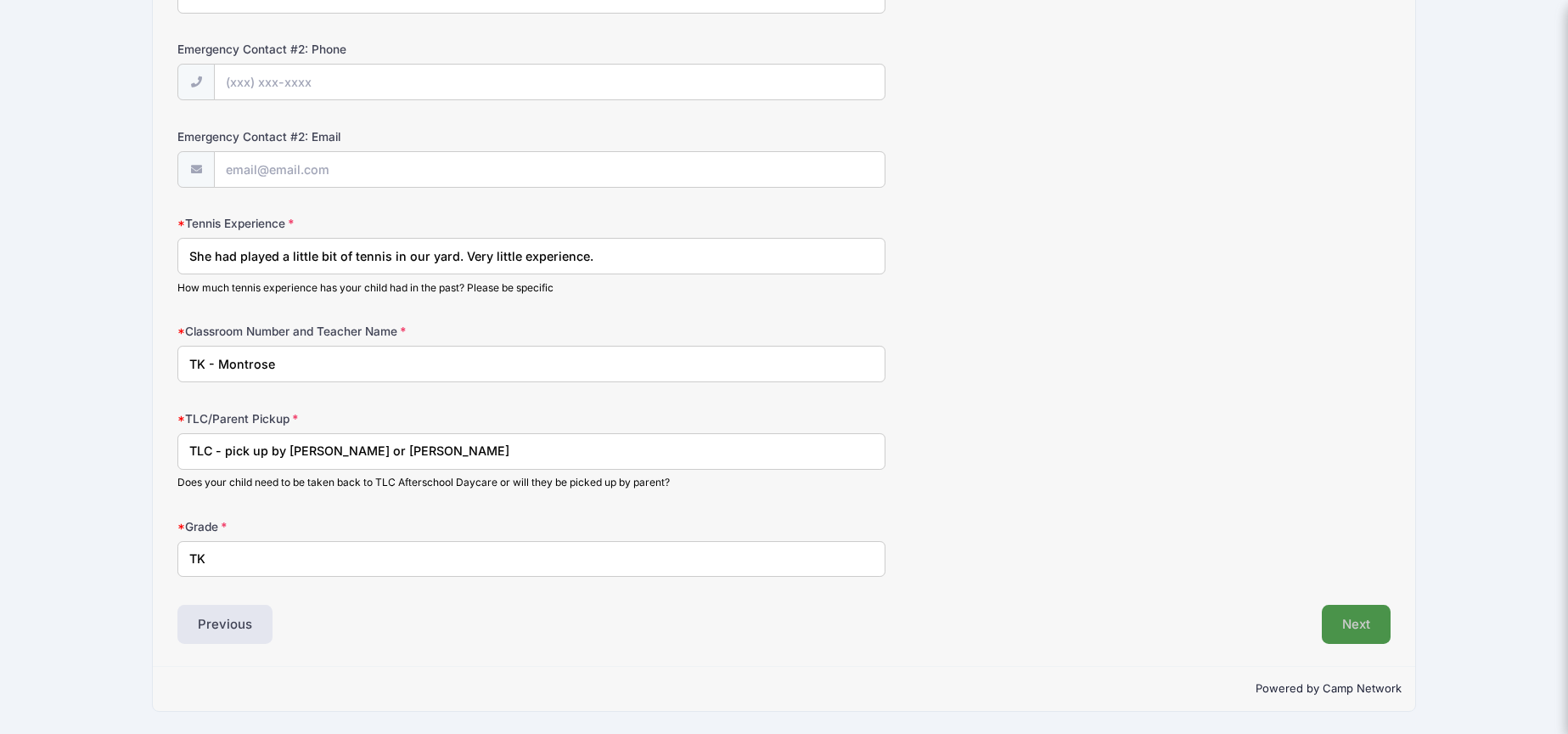
type input "TK - Montrose"
click at [1342, 625] on button "Next" at bounding box center [1356, 624] width 68 height 39
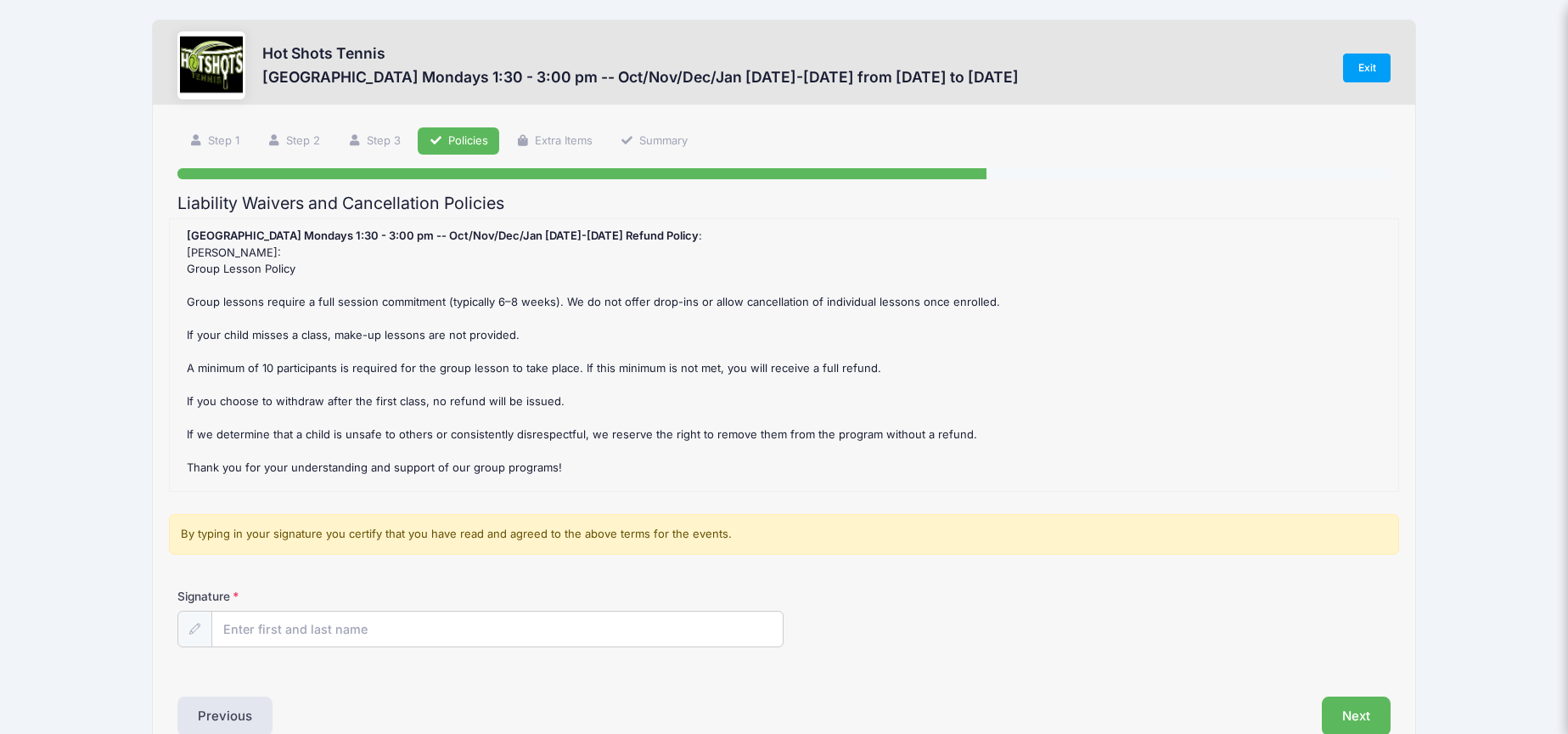
scroll to position [0, 0]
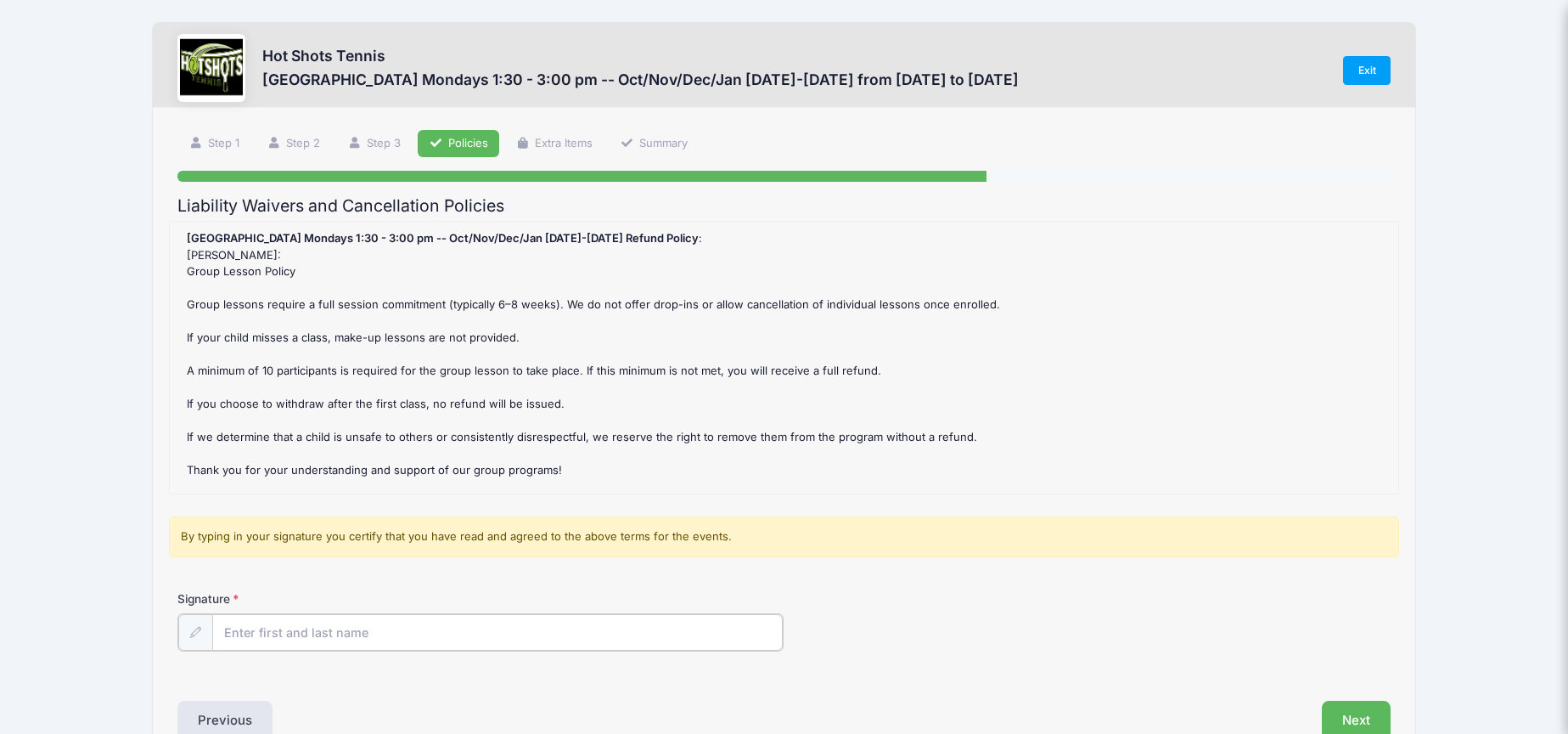
click at [315, 632] on input "Signature" at bounding box center [497, 631] width 570 height 36
type input "Kristin Kearney"
click at [467, 712] on div "Previous" at bounding box center [476, 718] width 615 height 39
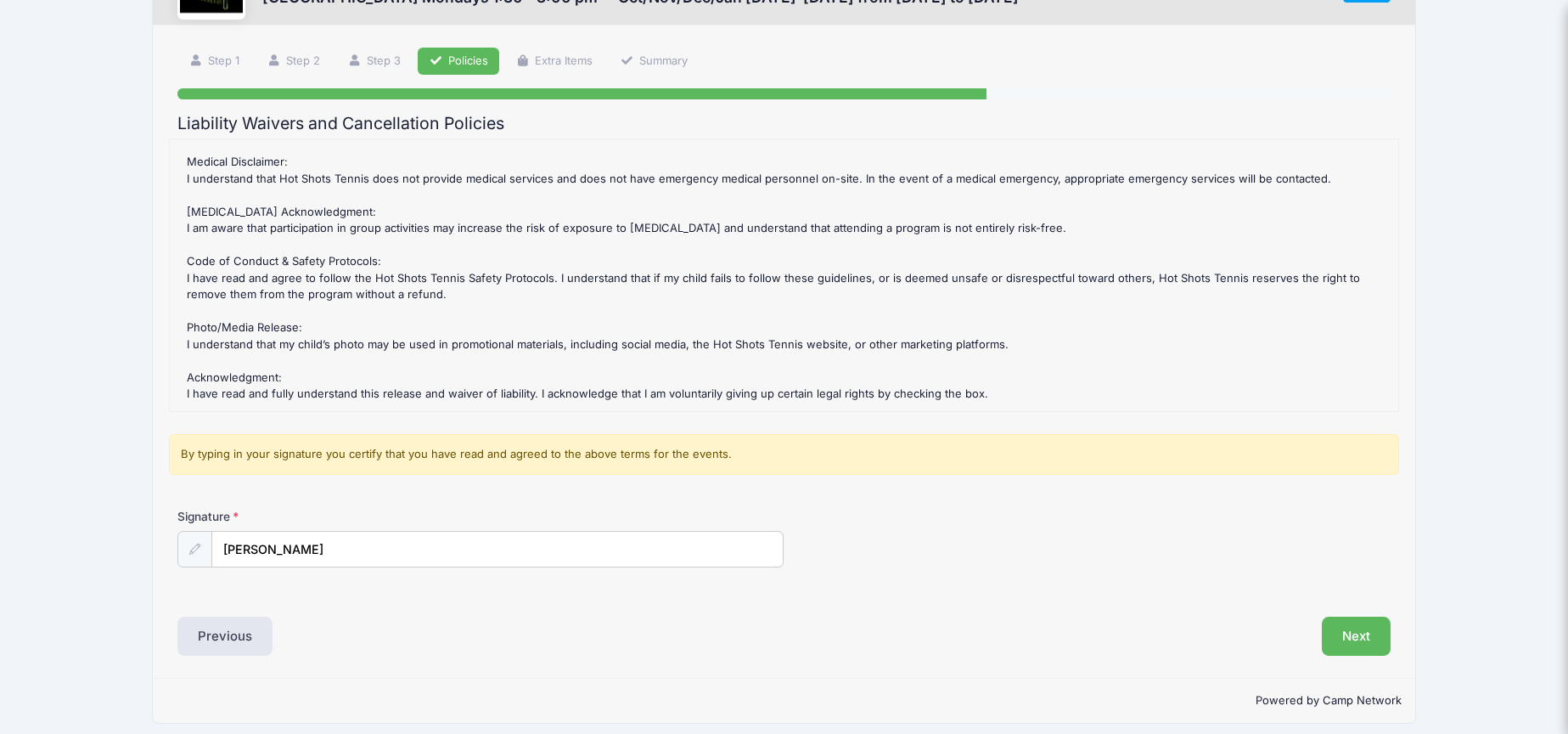
scroll to position [94, 0]
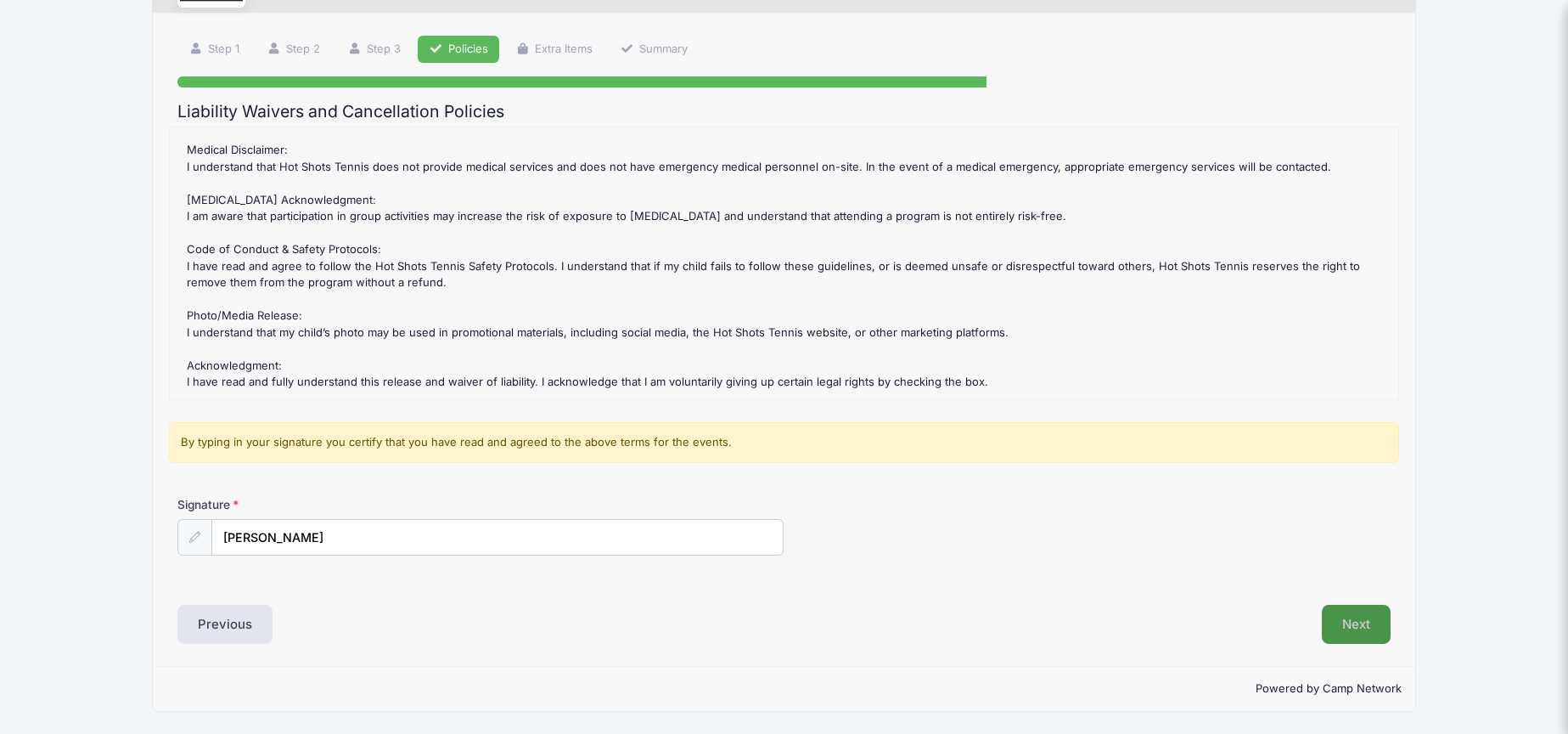
click at [1354, 626] on button "Next" at bounding box center [1356, 624] width 68 height 39
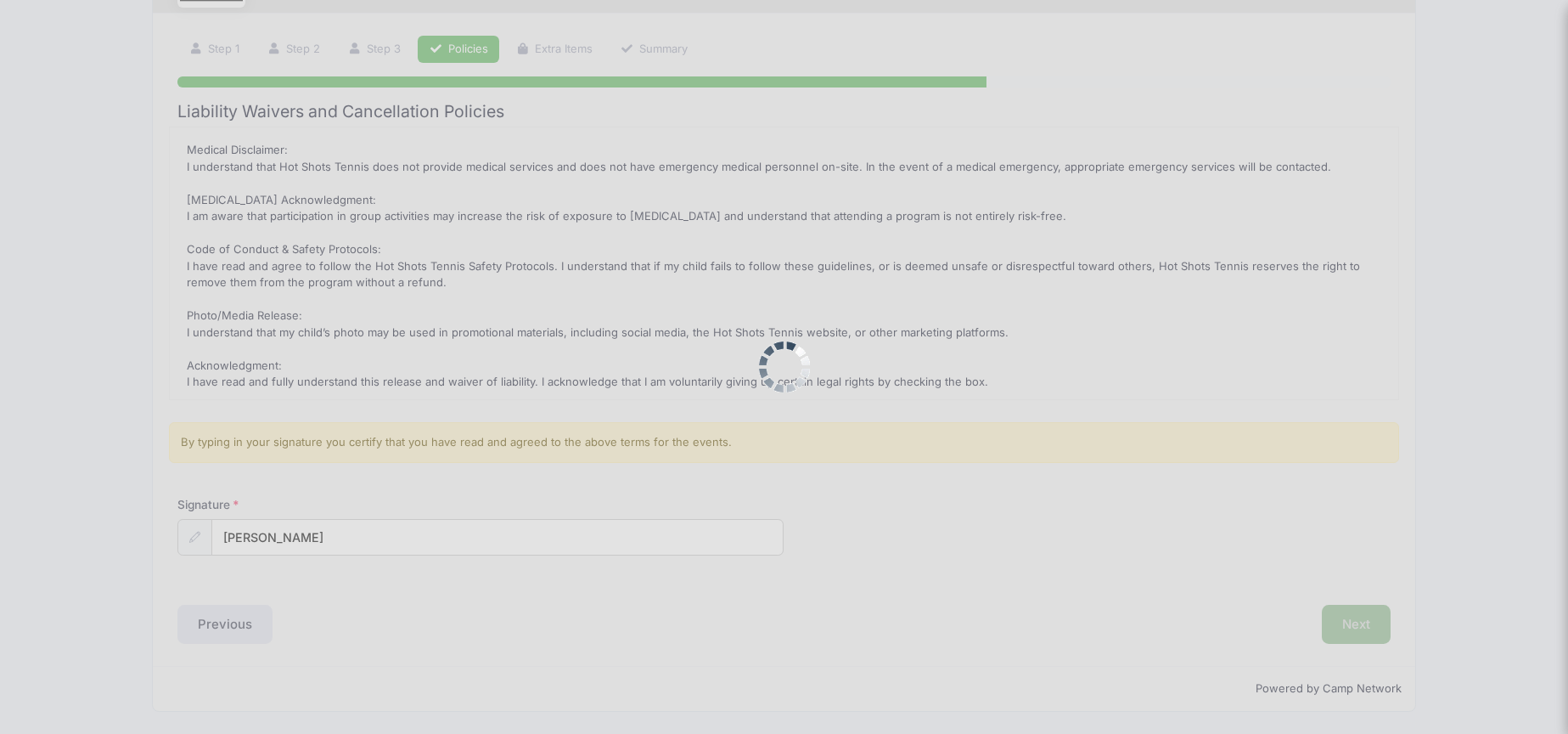
scroll to position [0, 0]
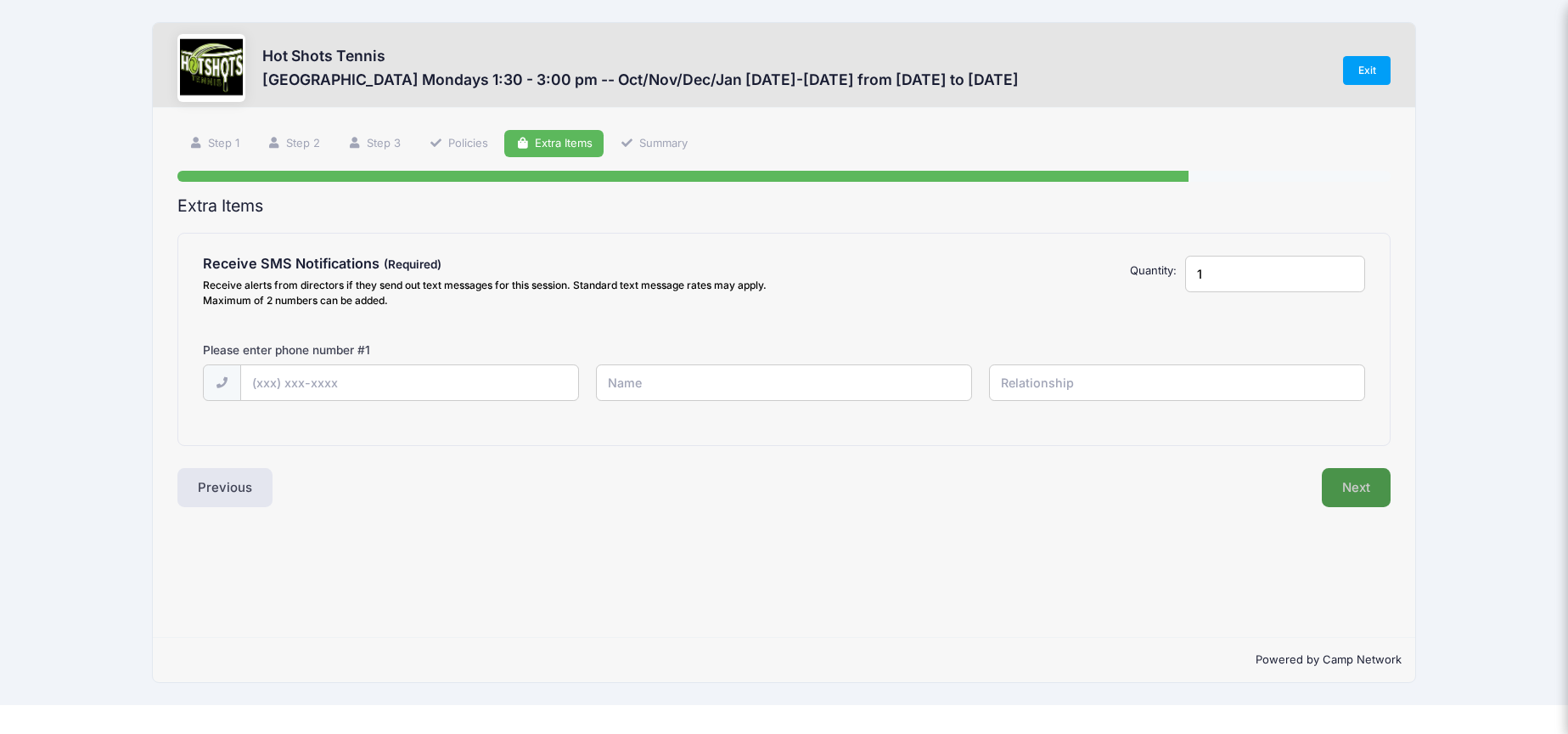
click at [1353, 487] on button "Next" at bounding box center [1356, 487] width 68 height 39
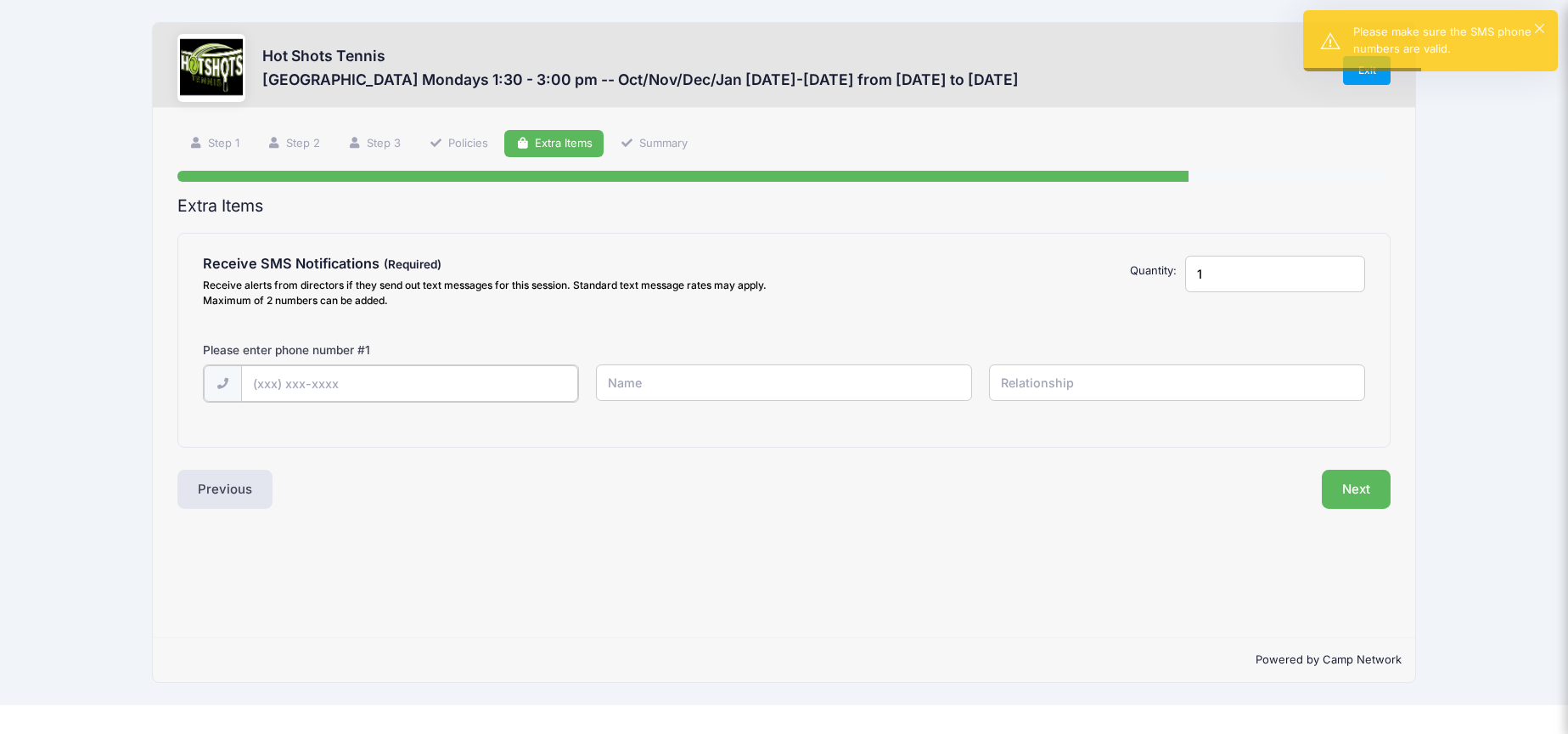
click at [355, 380] on input "text" at bounding box center [410, 383] width 338 height 36
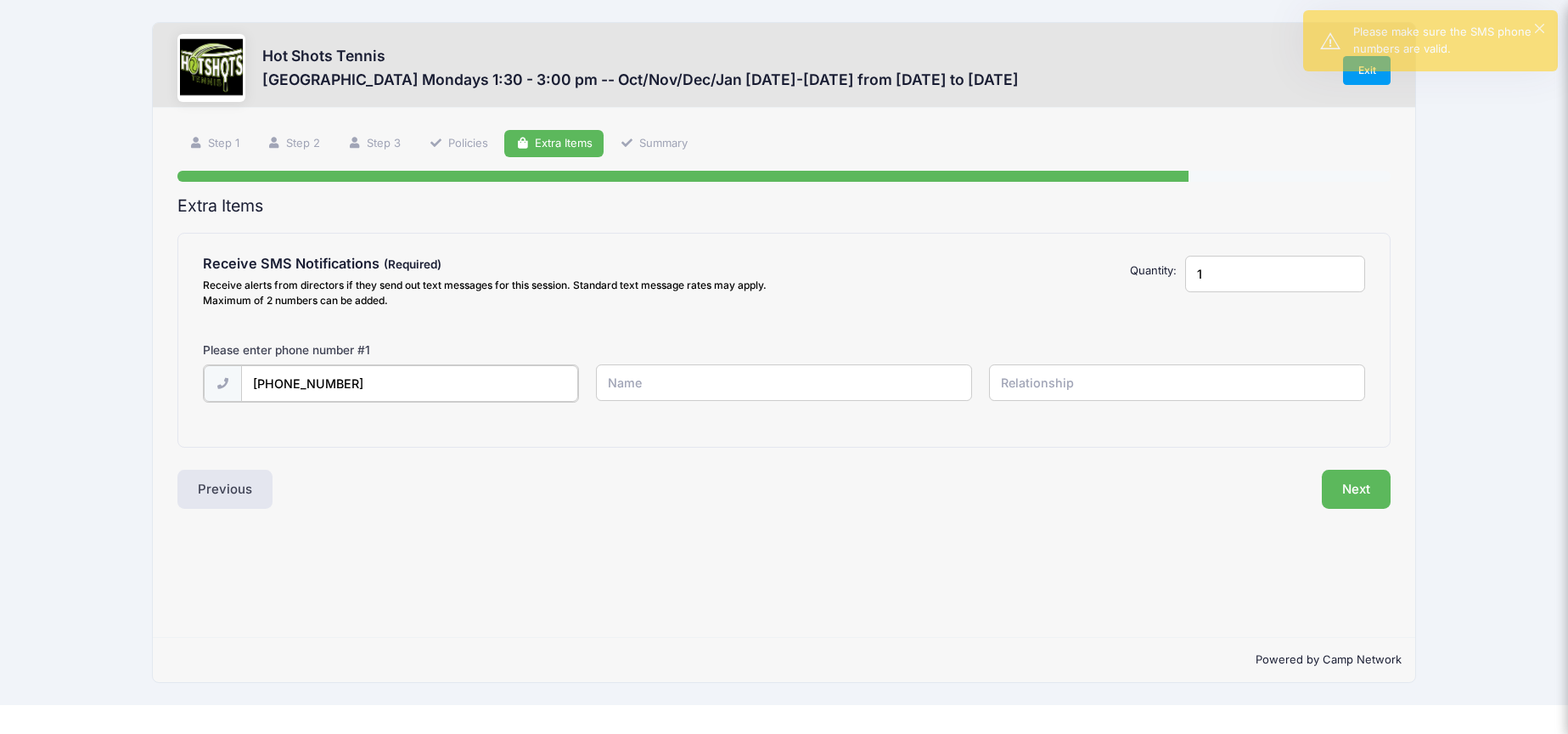
type input "(914) 646-5902"
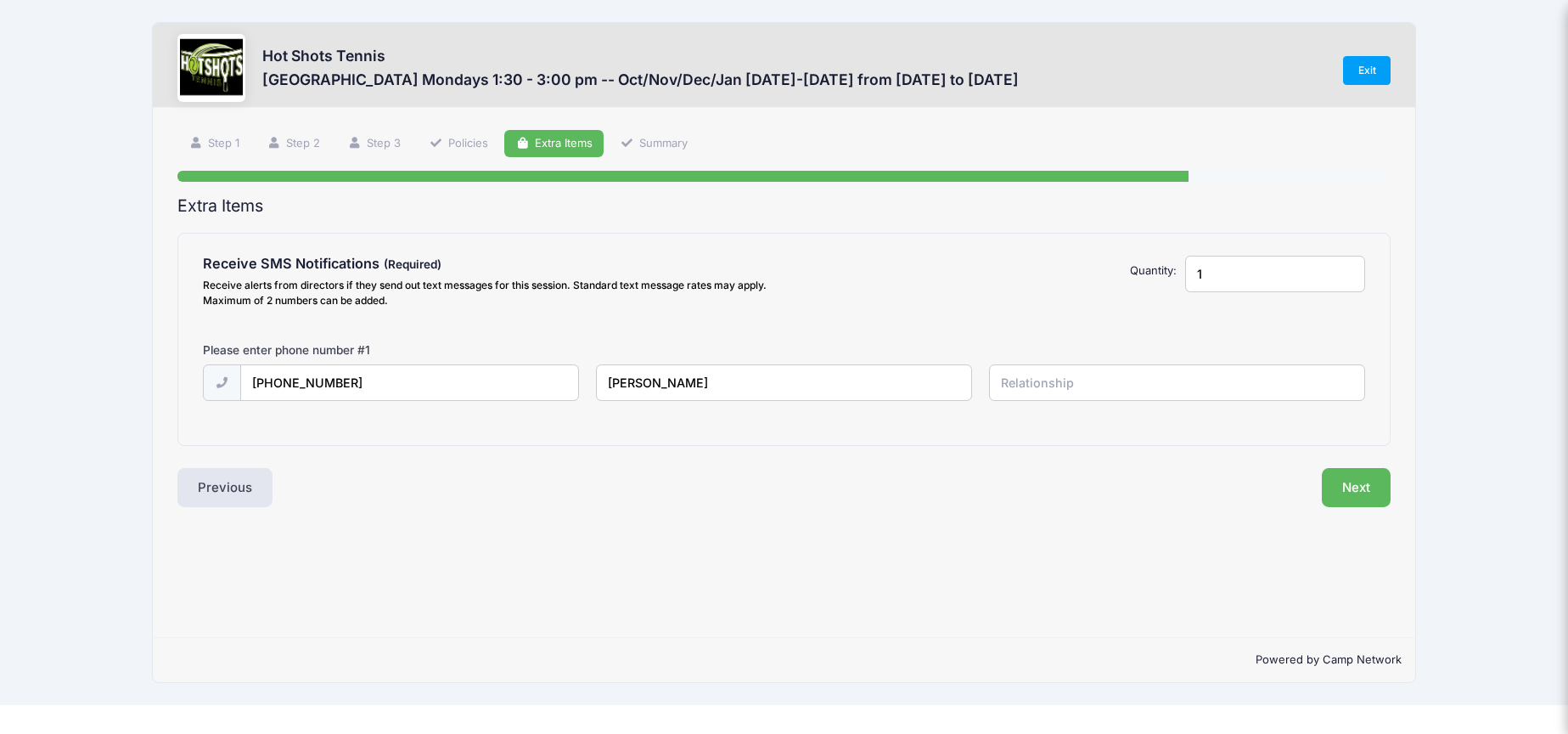
type input "Kristin"
type input "Mother"
click at [1364, 491] on button "Next" at bounding box center [1356, 487] width 68 height 39
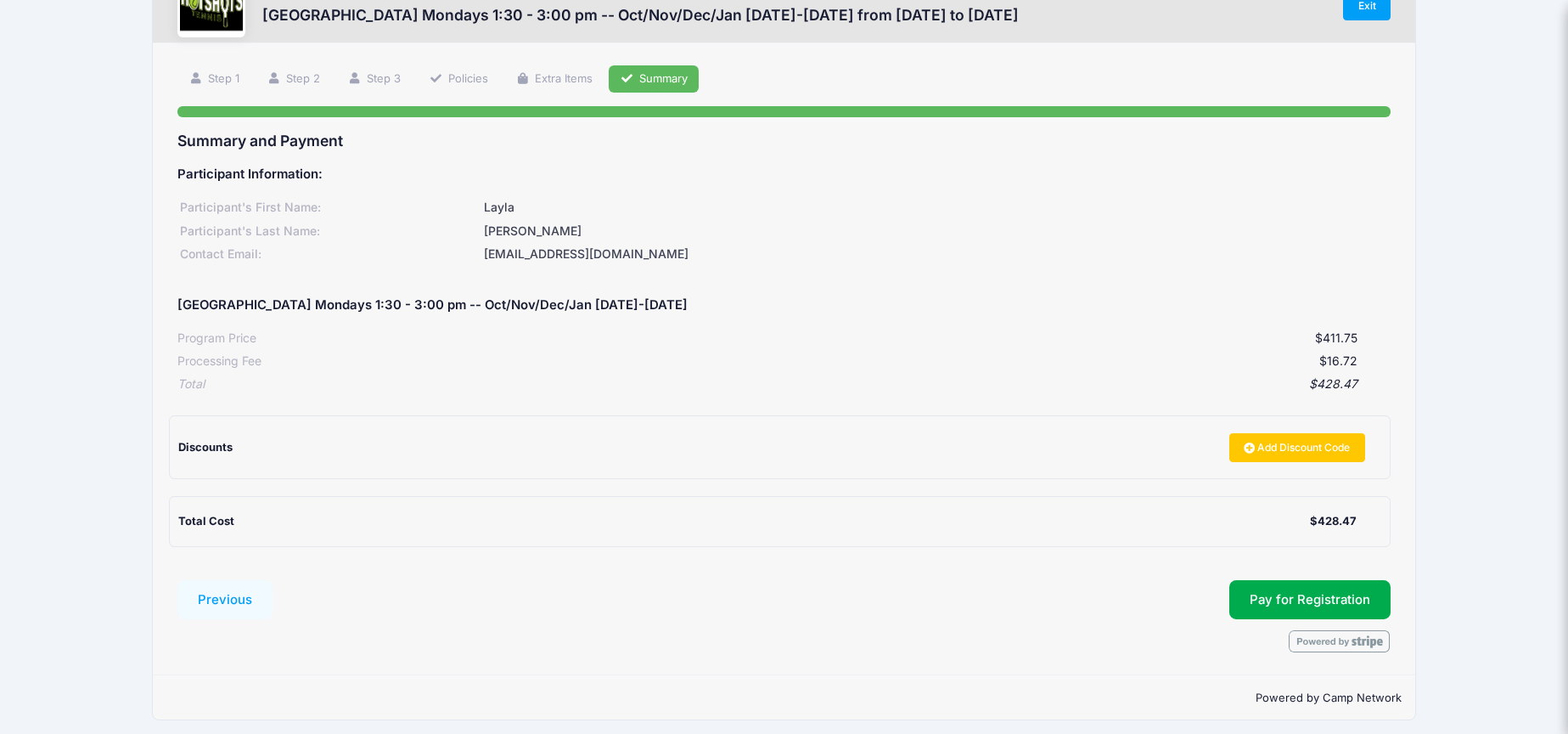
scroll to position [64, 0]
click at [1331, 597] on button "Pay for Registration" at bounding box center [1310, 600] width 162 height 39
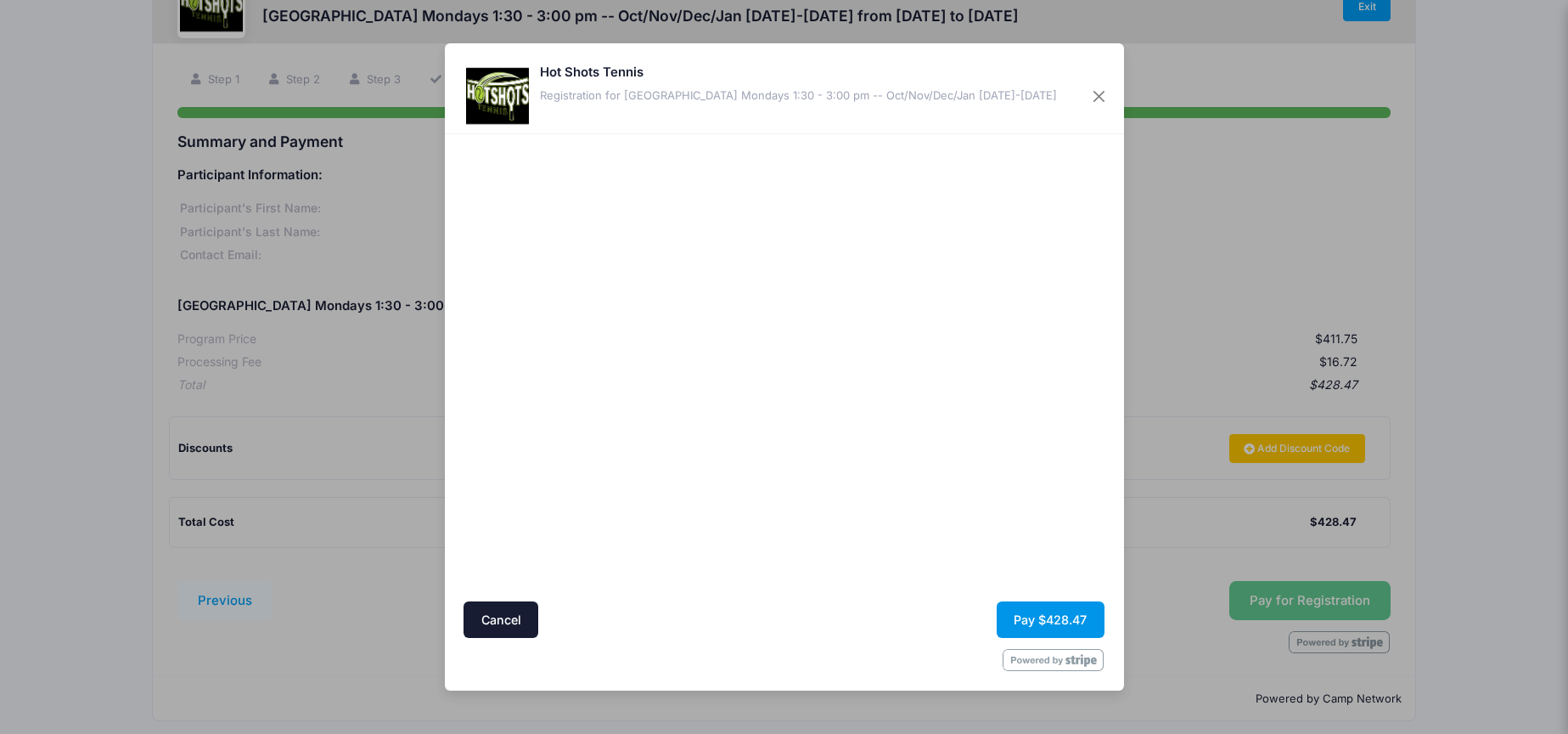
click at [1047, 619] on button "Pay $428.47" at bounding box center [1050, 618] width 108 height 36
